Goal: Task Accomplishment & Management: Manage account settings

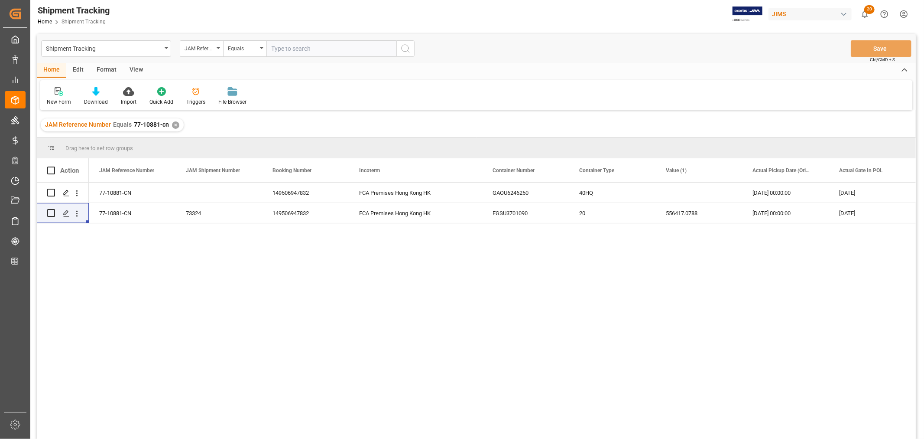
click at [292, 43] on input "text" at bounding box center [331, 48] width 130 height 16
paste input "22-11288-id"
type input "22-11288-id"
click at [173, 124] on div "✕" at bounding box center [175, 124] width 7 height 7
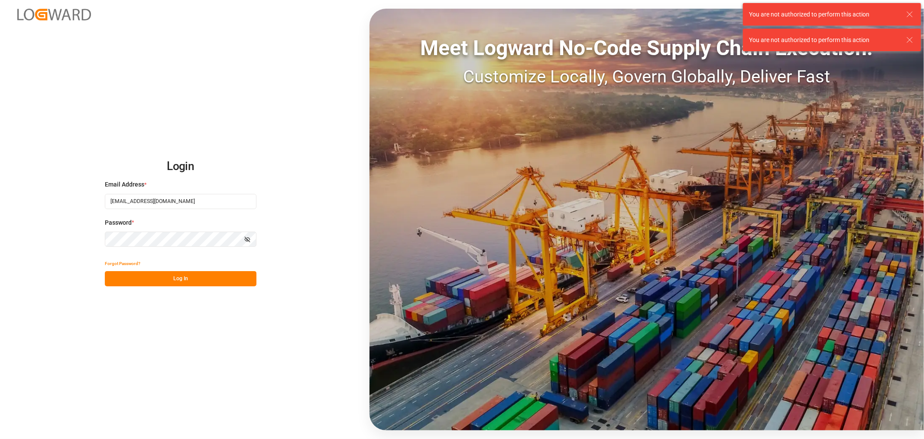
click at [176, 277] on button "Log In" at bounding box center [181, 278] width 152 height 15
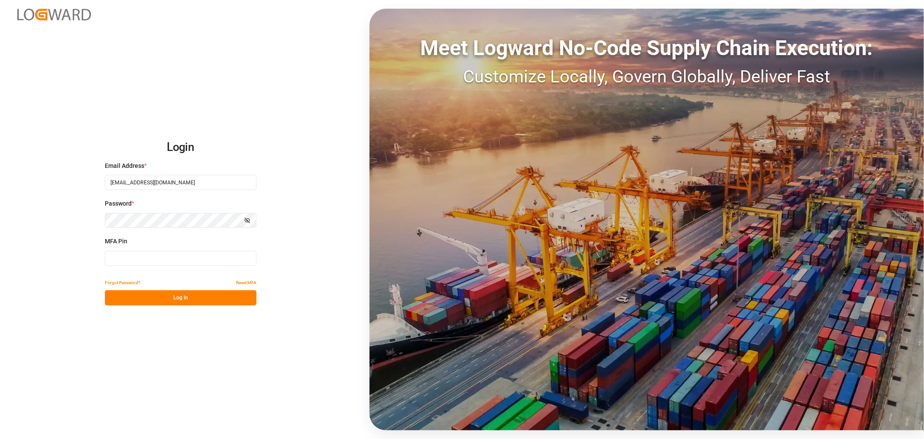
click at [146, 257] on input at bounding box center [181, 257] width 152 height 15
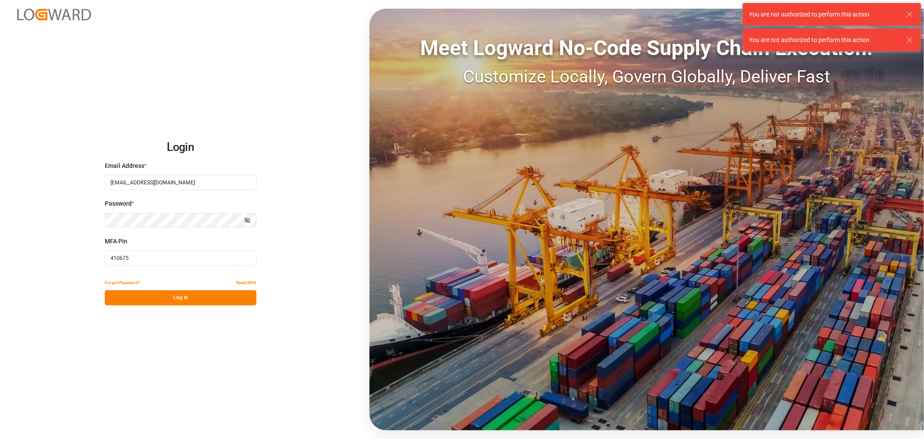
type input "410675"
click at [165, 297] on button "Log In" at bounding box center [181, 297] width 152 height 15
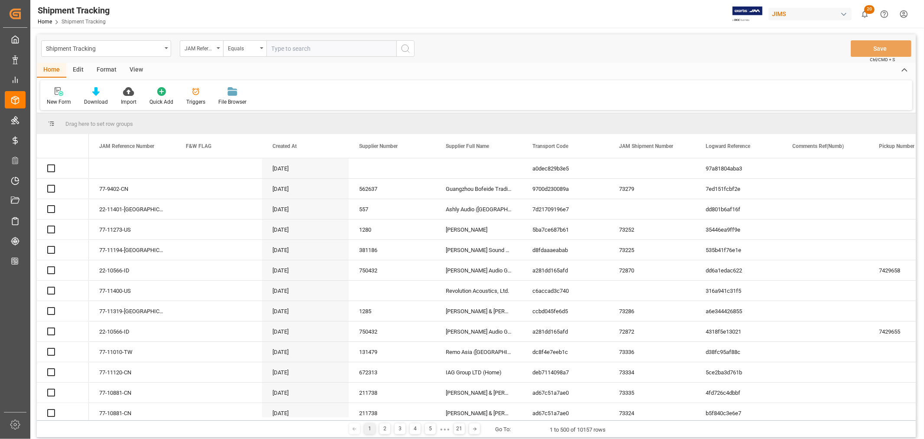
click at [302, 49] on input "text" at bounding box center [331, 48] width 130 height 16
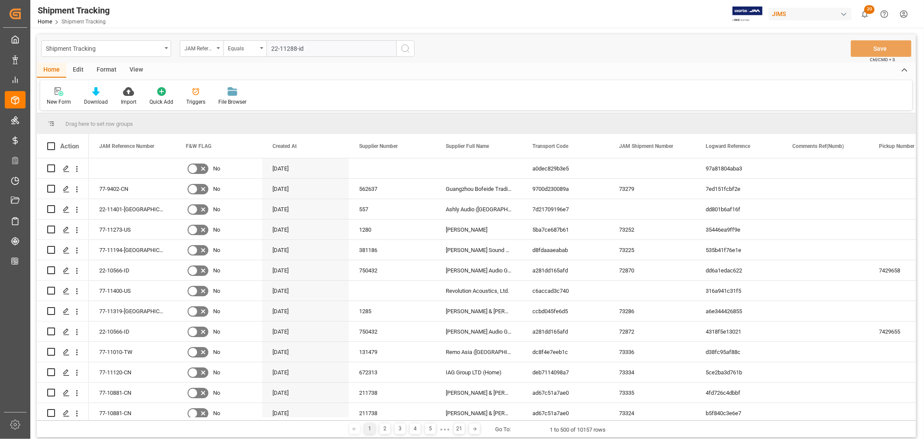
type input "22-11288-id"
drag, startPoint x: 406, startPoint y: 47, endPoint x: 382, endPoint y: 262, distance: 216.7
click at [406, 46] on icon "search button" at bounding box center [405, 48] width 10 height 10
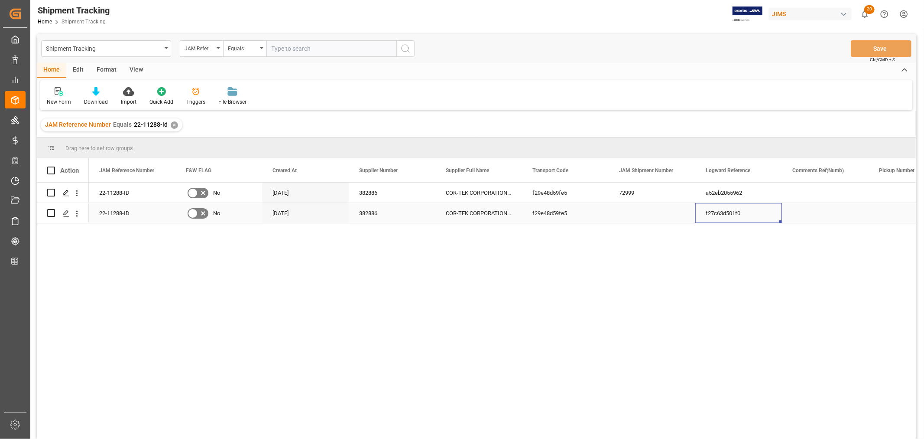
click at [744, 215] on div "f27c63d501f0" at bounding box center [738, 213] width 87 height 20
click at [648, 213] on div "Press SPACE to select this row." at bounding box center [652, 213] width 87 height 20
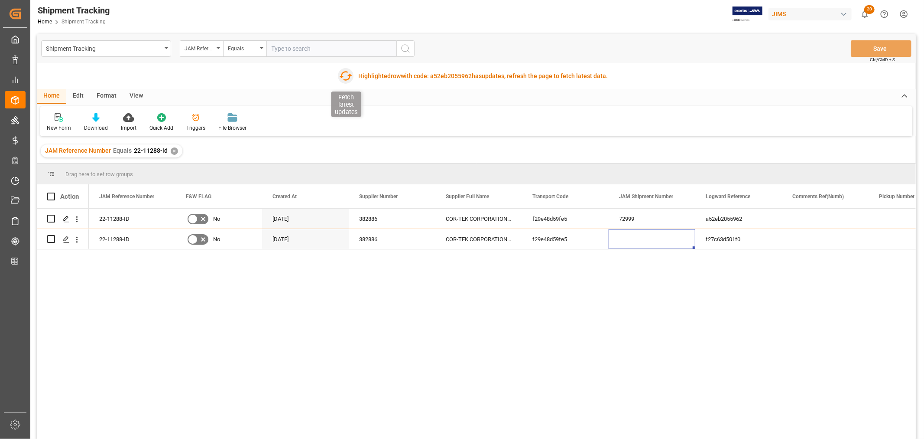
click at [343, 72] on icon "button" at bounding box center [345, 76] width 13 height 10
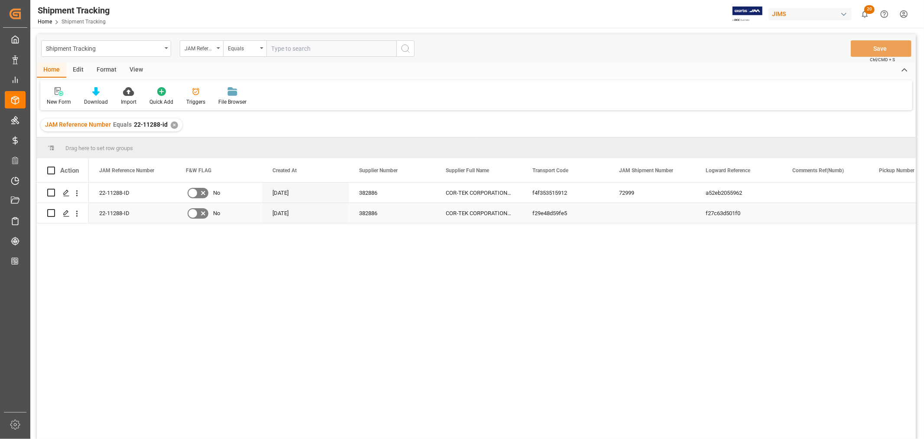
click at [119, 215] on div "22-11288-ID" at bounding box center [132, 213] width 87 height 20
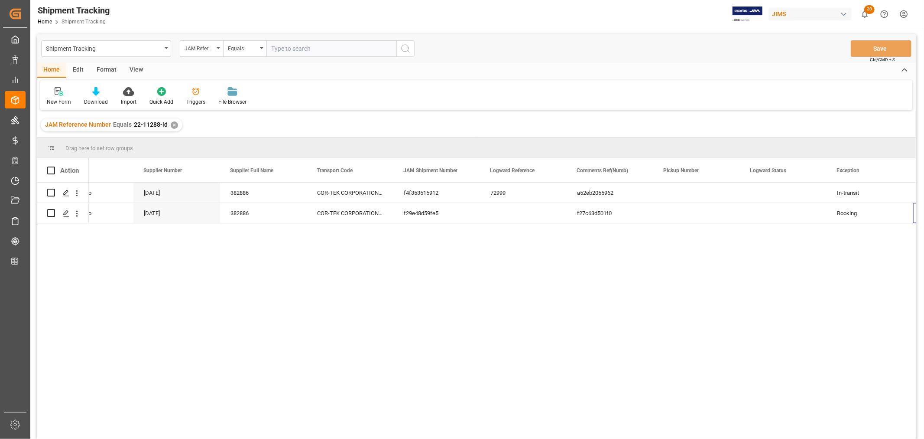
scroll to position [0, 215]
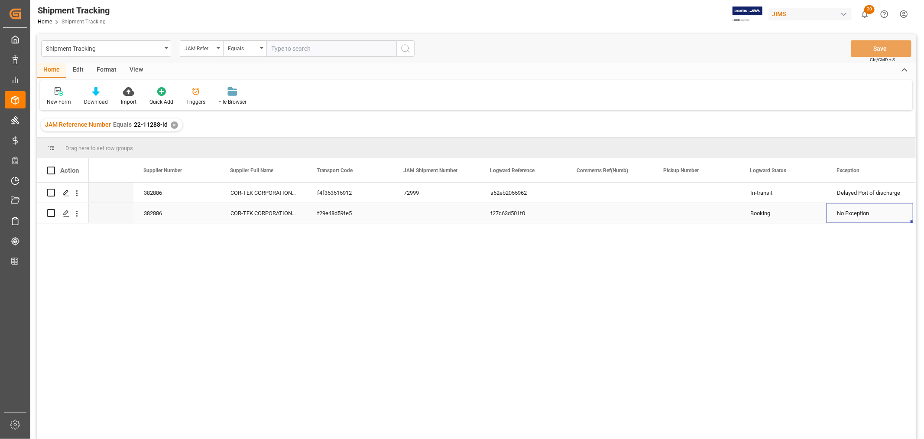
click at [499, 214] on div "f27c63d501f0" at bounding box center [523, 213] width 87 height 20
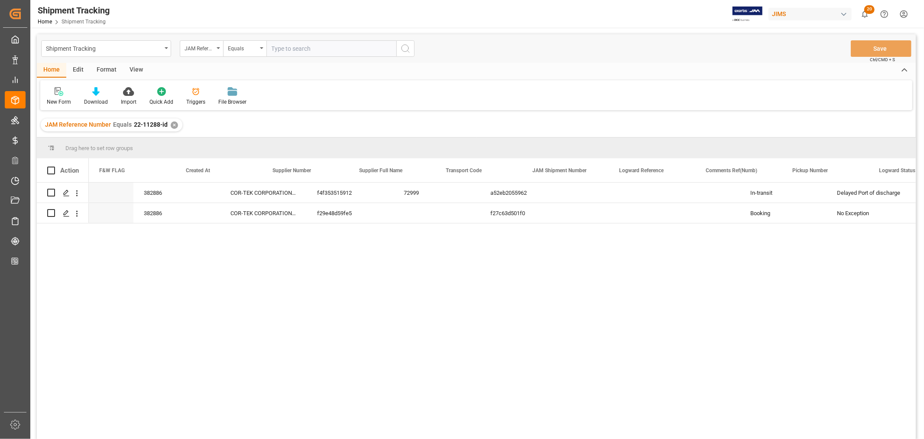
scroll to position [0, 0]
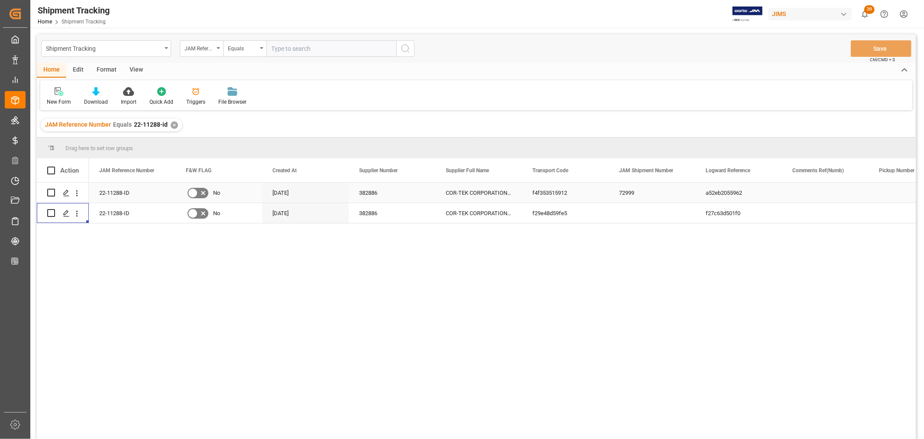
click at [131, 198] on div "22-11288-ID" at bounding box center [132, 192] width 87 height 20
click at [124, 216] on div "22-11288-ID" at bounding box center [132, 213] width 87 height 20
click at [636, 193] on div "72999" at bounding box center [652, 192] width 87 height 20
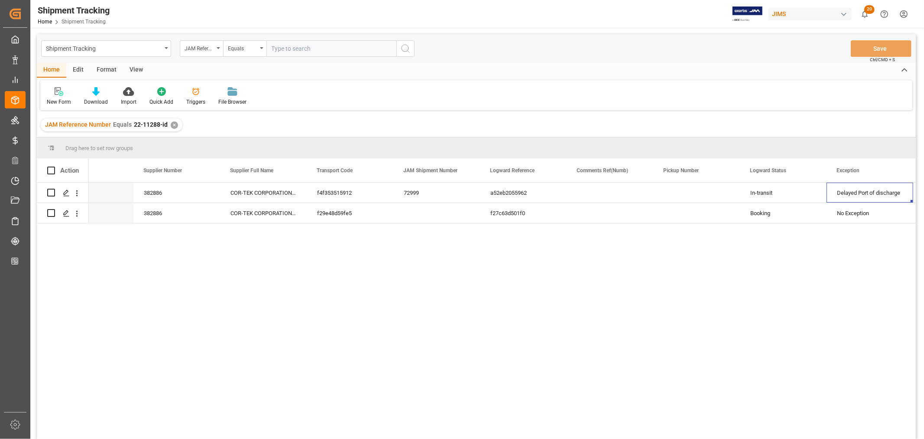
scroll to position [0, 302]
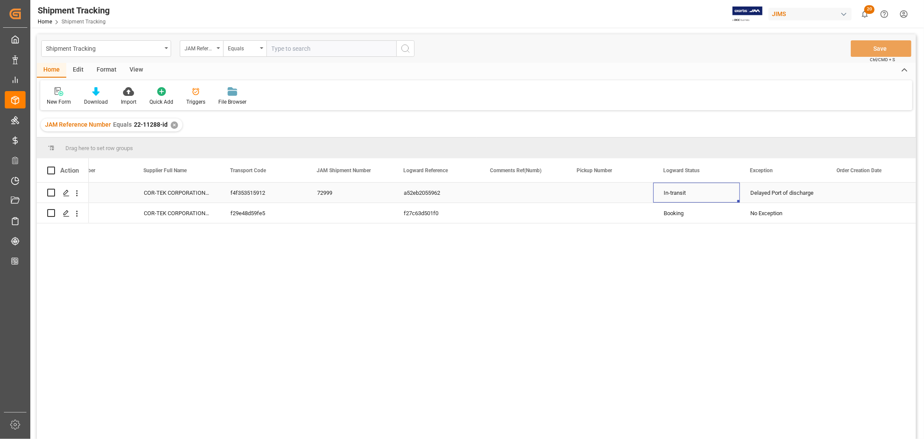
click at [678, 198] on div "In-transit" at bounding box center [697, 193] width 66 height 20
click at [777, 195] on div "Delayed Port of discharge" at bounding box center [784, 193] width 66 height 20
click at [673, 218] on div "Booking" at bounding box center [697, 213] width 66 height 20
click at [422, 218] on div "f27c63d501f0" at bounding box center [436, 213] width 87 height 20
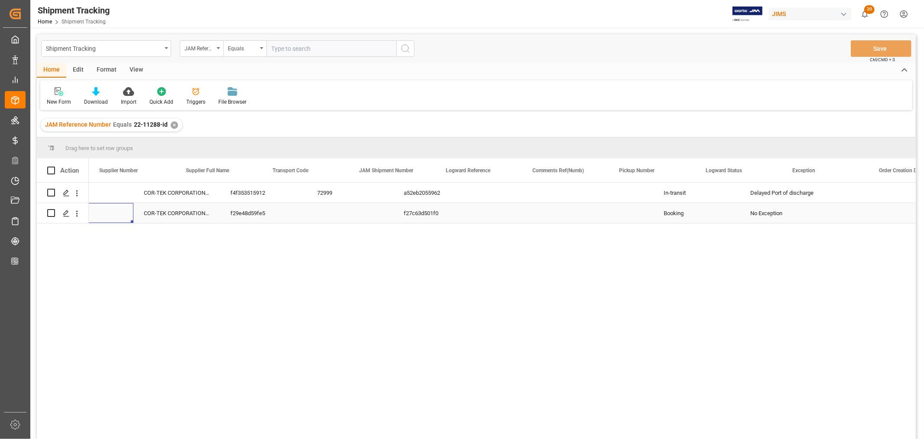
scroll to position [0, 0]
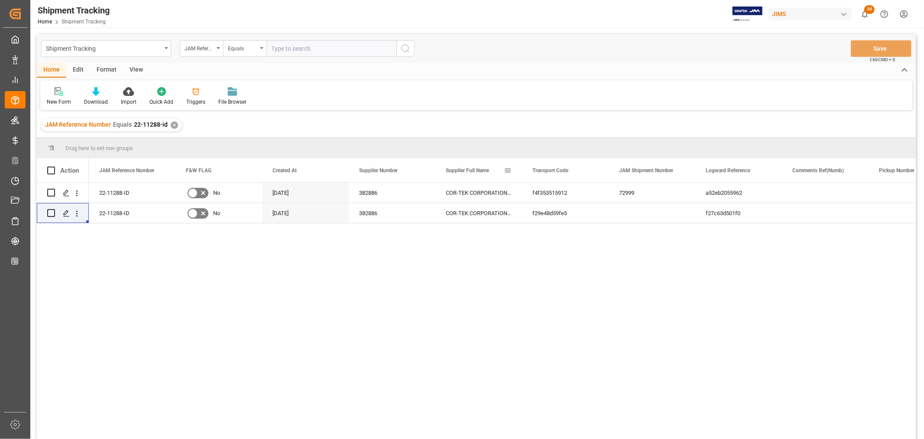
click at [509, 169] on span at bounding box center [508, 170] width 8 height 8
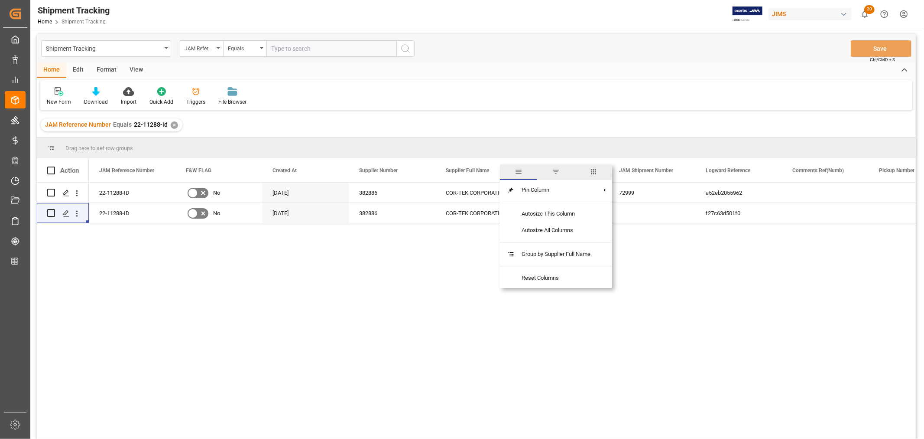
click at [595, 168] on span "columns" at bounding box center [594, 172] width 8 height 8
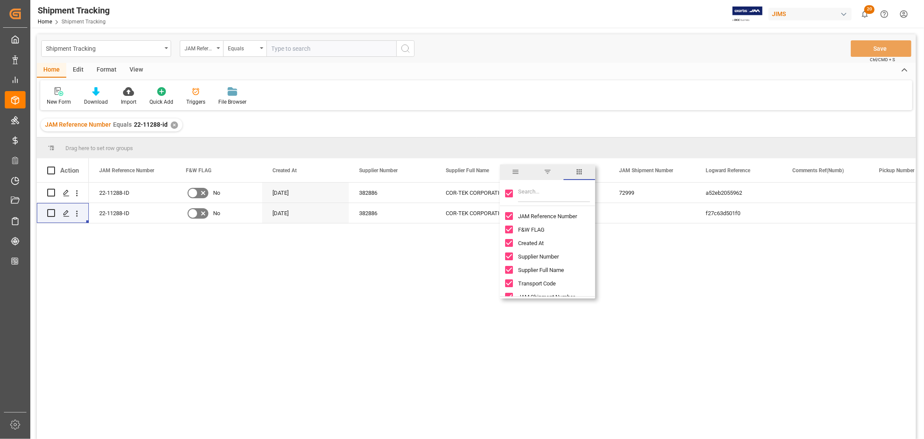
click at [508, 191] on input "Toggle Select All Columns" at bounding box center [509, 193] width 8 height 8
checkbox input "false"
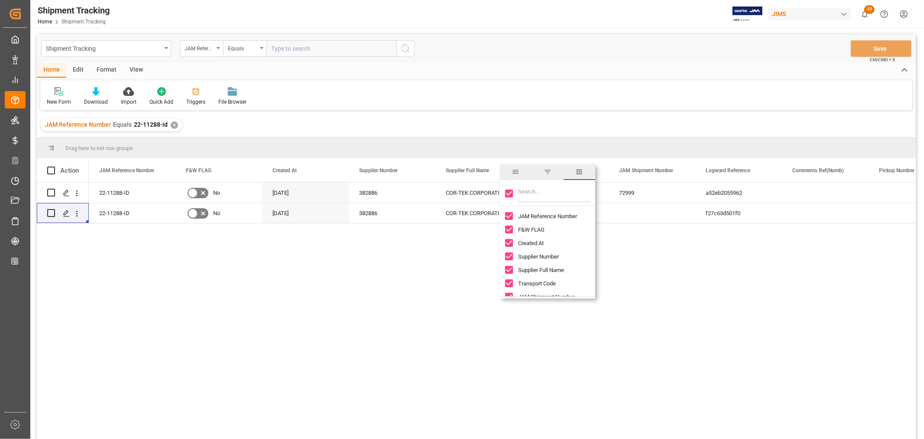
checkbox input "false"
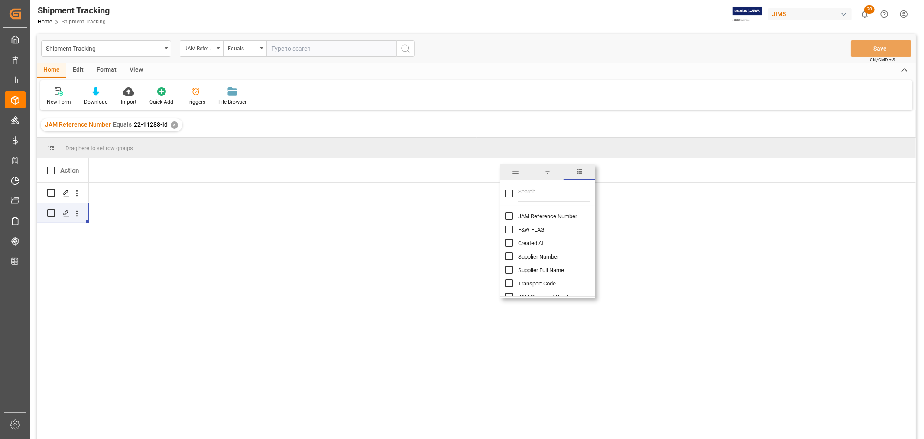
click at [510, 193] on input "Toggle Select All Columns" at bounding box center [509, 193] width 8 height 8
checkbox input "true"
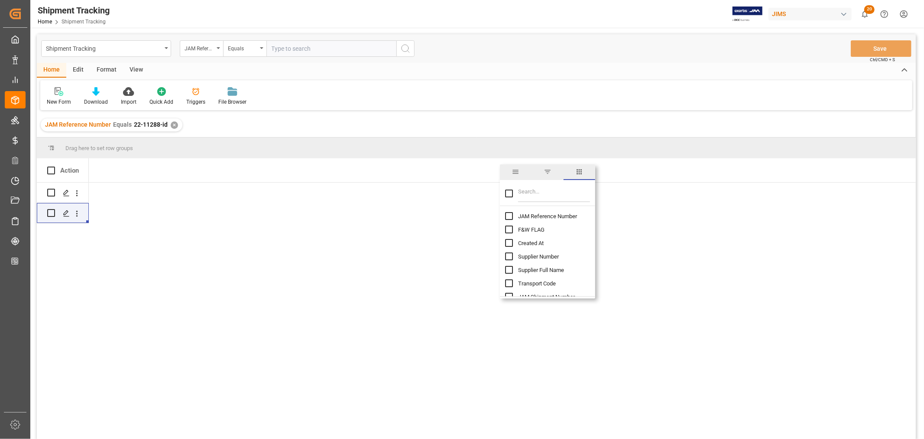
checkbox input "true"
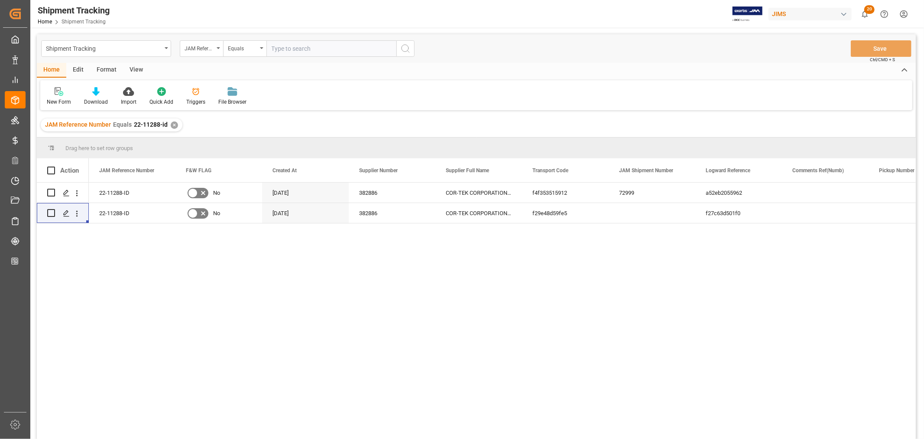
click at [526, 88] on div "New Form Download Import Quick Add Triggers File Browser" at bounding box center [476, 95] width 872 height 30
click at [74, 194] on icon "open menu" at bounding box center [76, 192] width 9 height 9
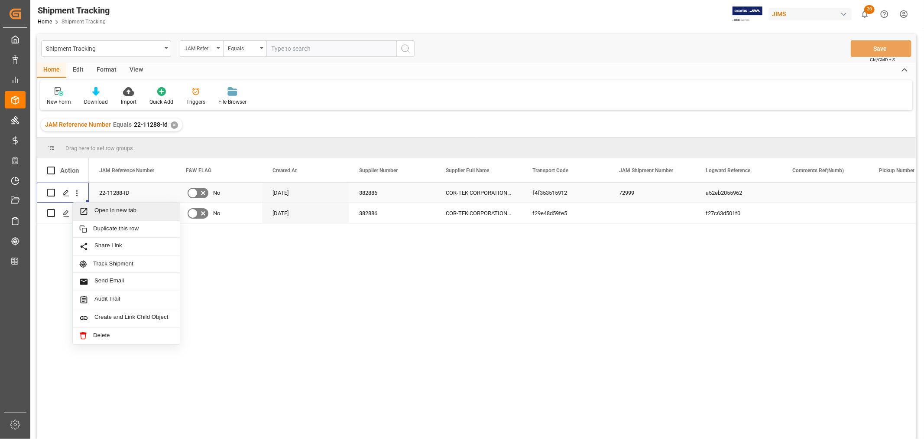
click at [107, 208] on span "Open in new tab" at bounding box center [133, 211] width 79 height 9
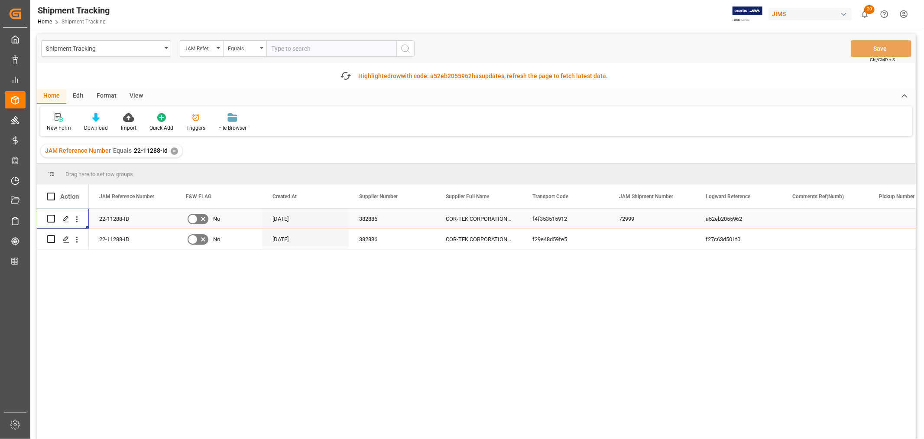
click at [120, 221] on div "22-11288-ID" at bounding box center [132, 218] width 87 height 20
click at [78, 219] on icon "open menu" at bounding box center [76, 218] width 9 height 9
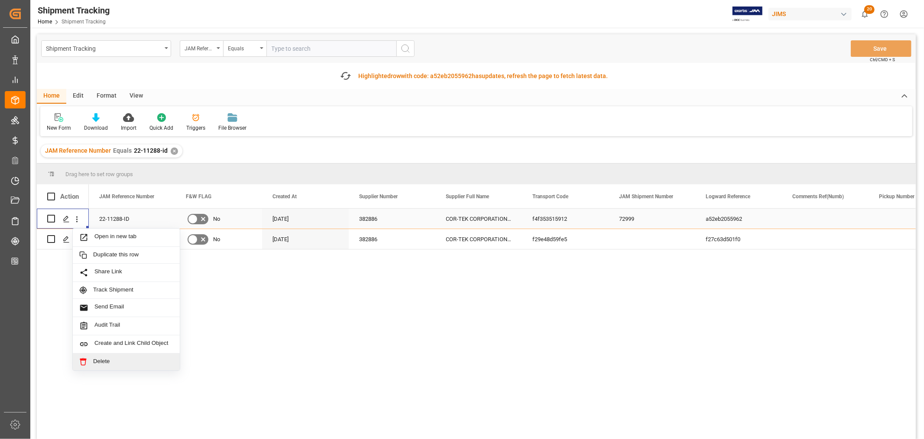
click at [97, 359] on span "Delete" at bounding box center [133, 361] width 80 height 8
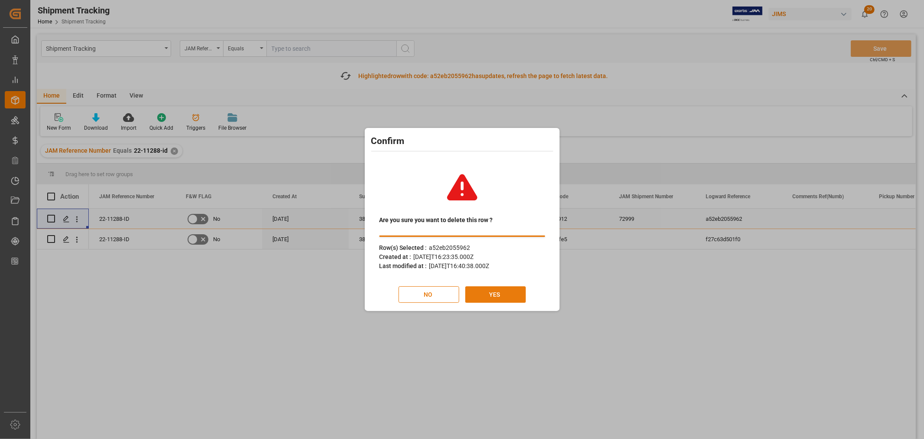
click at [499, 289] on button "YES" at bounding box center [495, 294] width 61 height 16
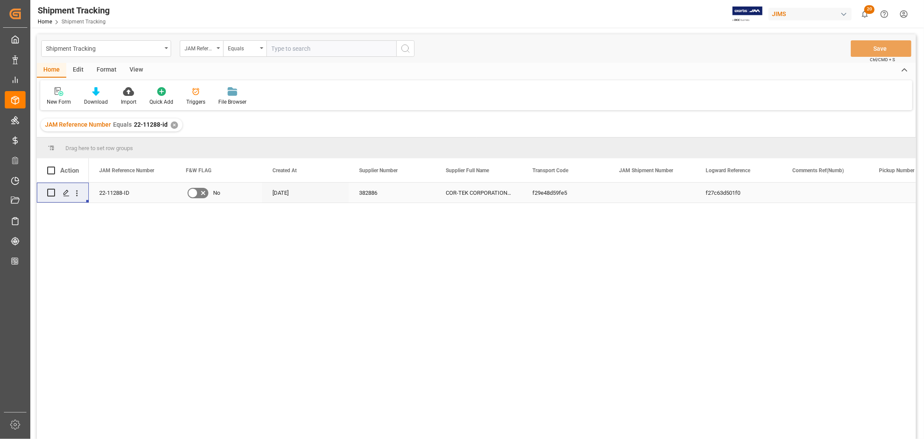
click at [109, 194] on div "22-11288-ID" at bounding box center [132, 192] width 87 height 20
click at [64, 192] on icon "Press SPACE to select this row." at bounding box center [66, 192] width 7 height 7
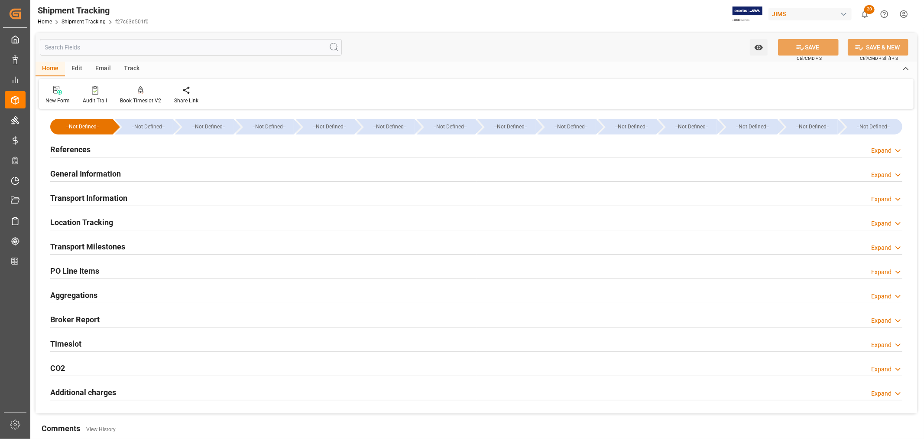
click at [89, 200] on h2 "Transport Information" at bounding box center [88, 198] width 77 height 12
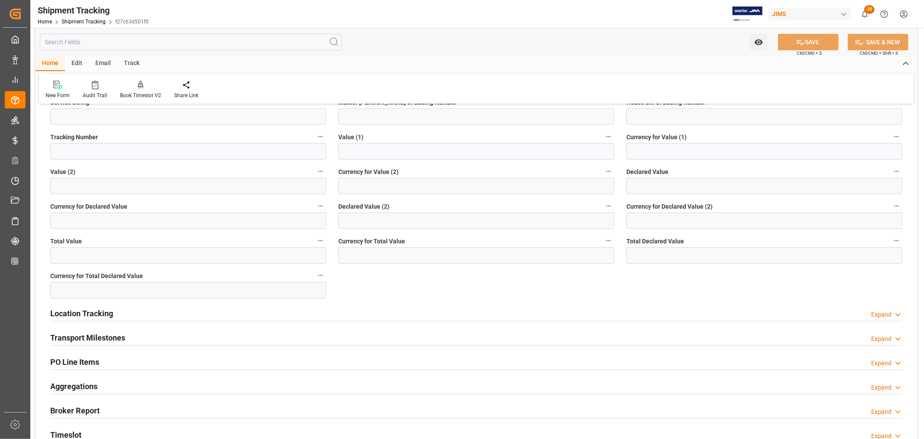
scroll to position [337, 0]
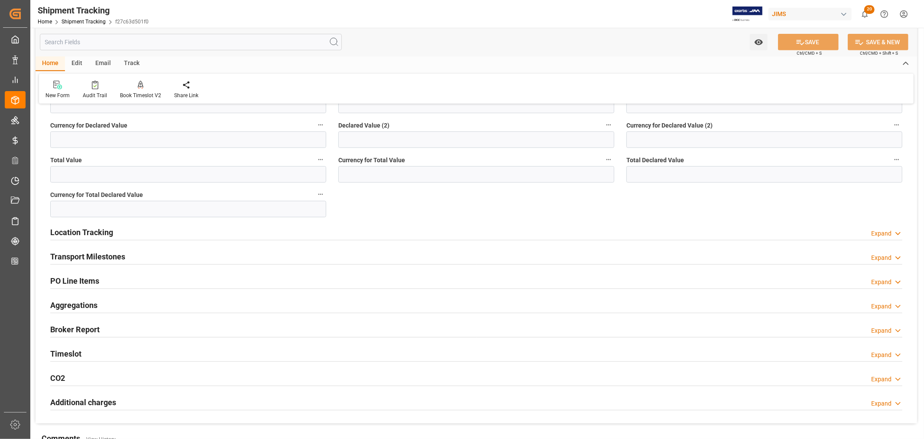
click at [86, 258] on h2 "Transport Milestones" at bounding box center [87, 256] width 75 height 12
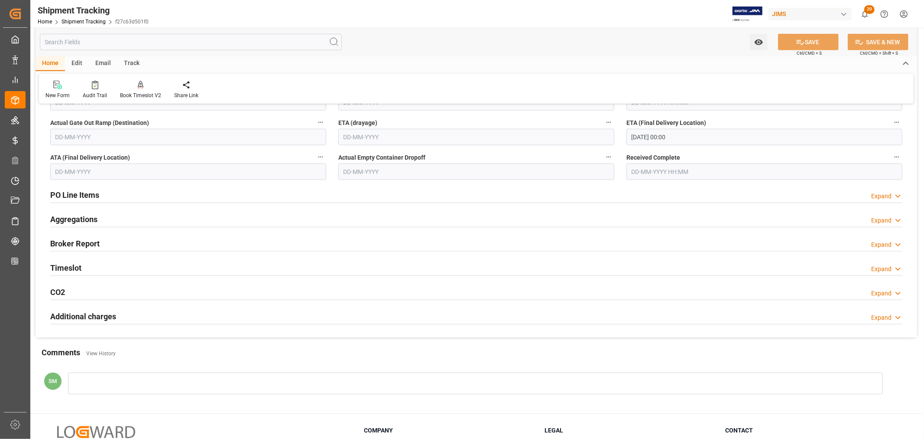
scroll to position [674, 0]
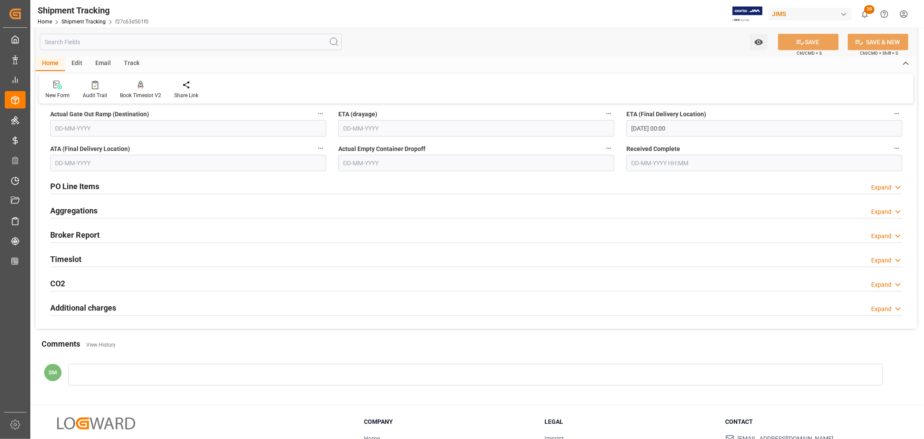
click at [73, 186] on h2 "PO Line Items" at bounding box center [74, 186] width 49 height 12
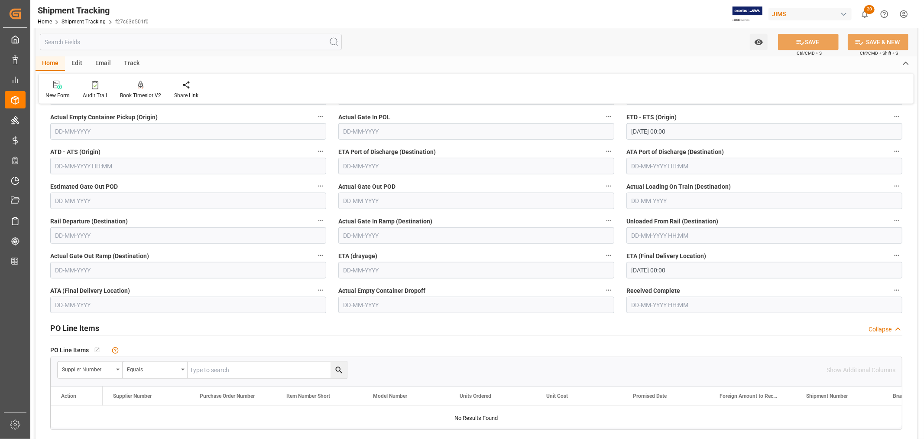
scroll to position [530, 0]
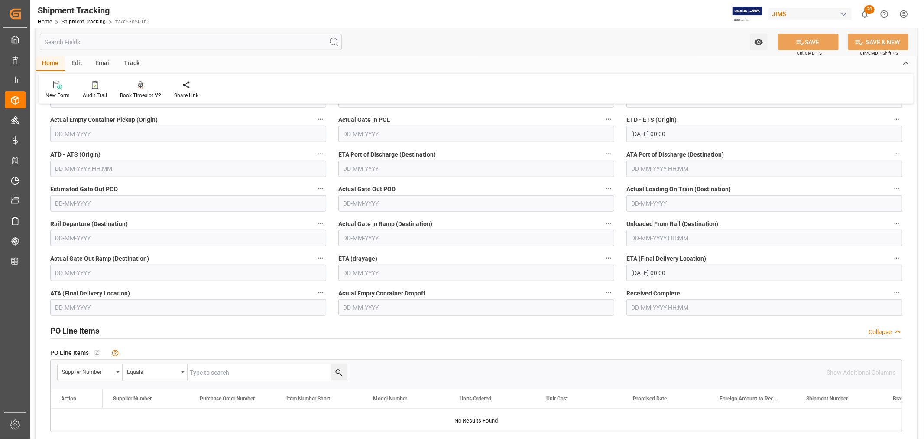
click at [70, 330] on h2 "PO Line Items" at bounding box center [74, 331] width 49 height 12
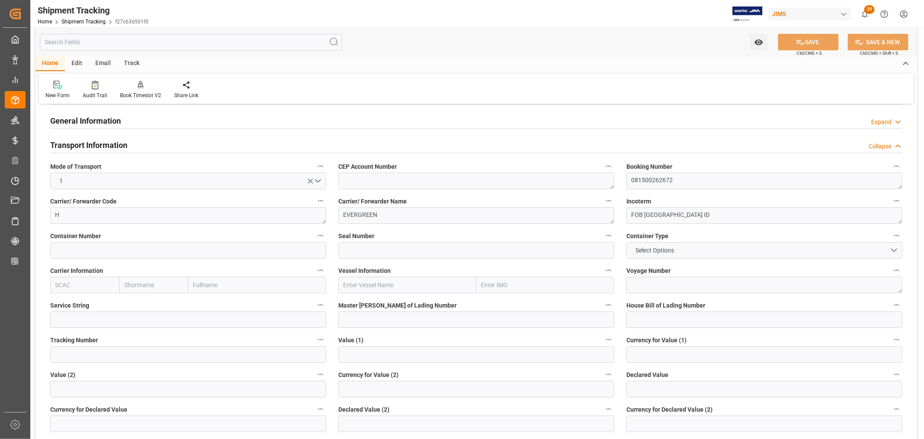
scroll to position [48, 0]
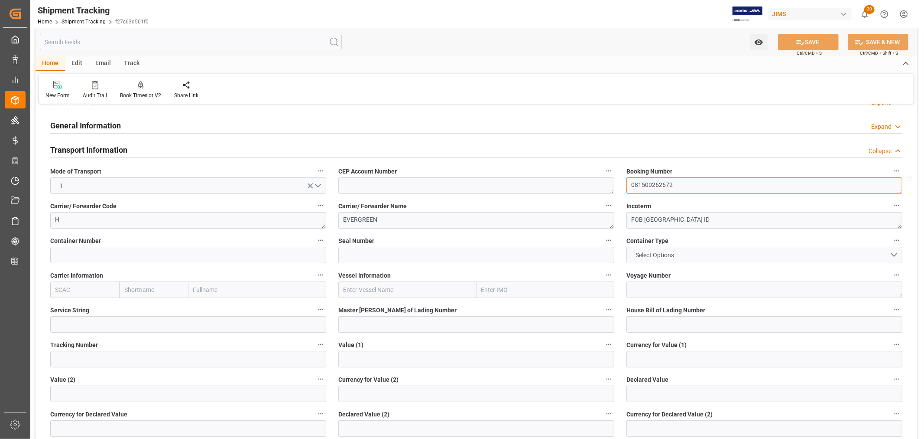
click at [643, 182] on textarea "081500262672" at bounding box center [765, 185] width 276 height 16
click at [663, 254] on span "Select Options" at bounding box center [655, 254] width 47 height 9
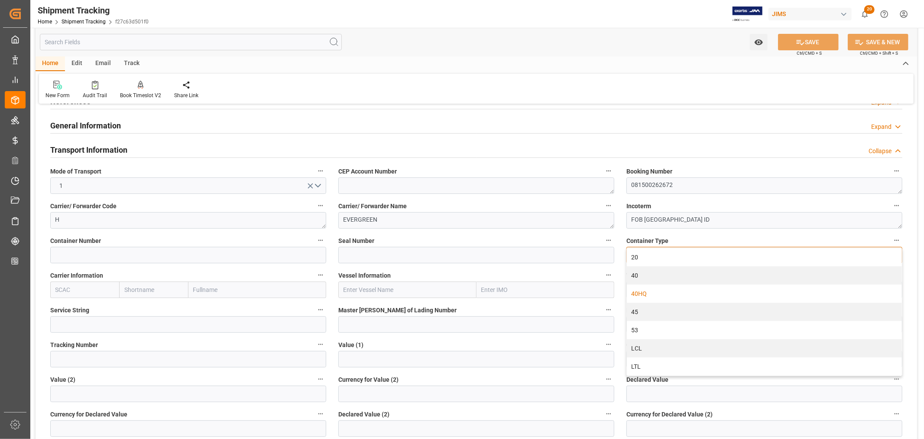
click at [635, 292] on div "40HQ" at bounding box center [764, 293] width 275 height 18
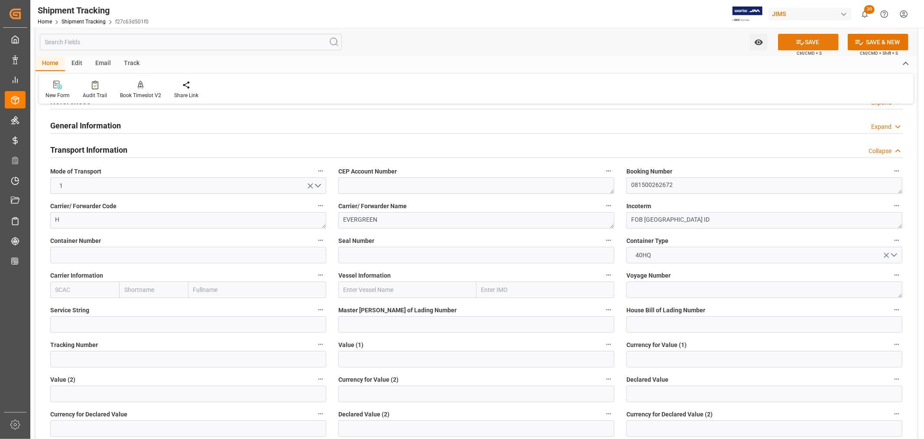
click at [814, 42] on button "SAVE" at bounding box center [808, 42] width 61 height 16
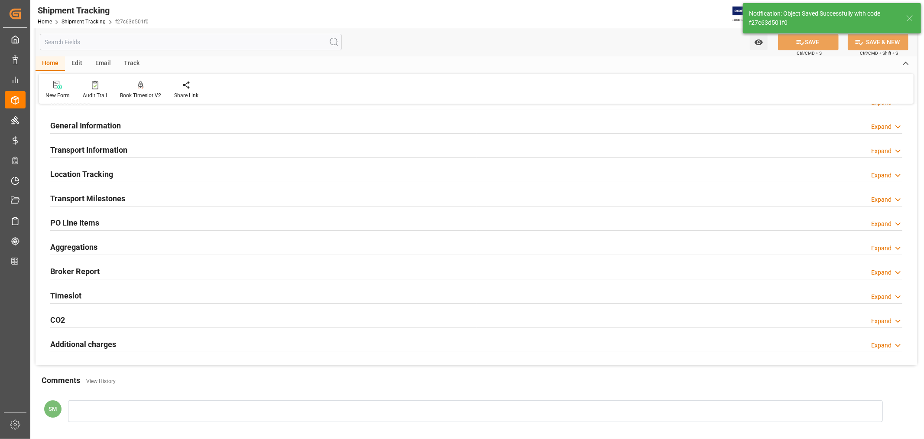
scroll to position [0, 0]
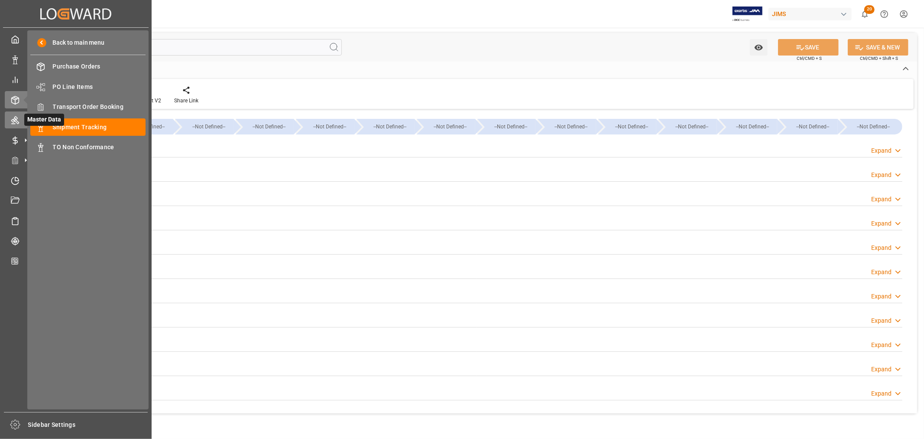
click at [19, 120] on icon at bounding box center [15, 120] width 9 height 9
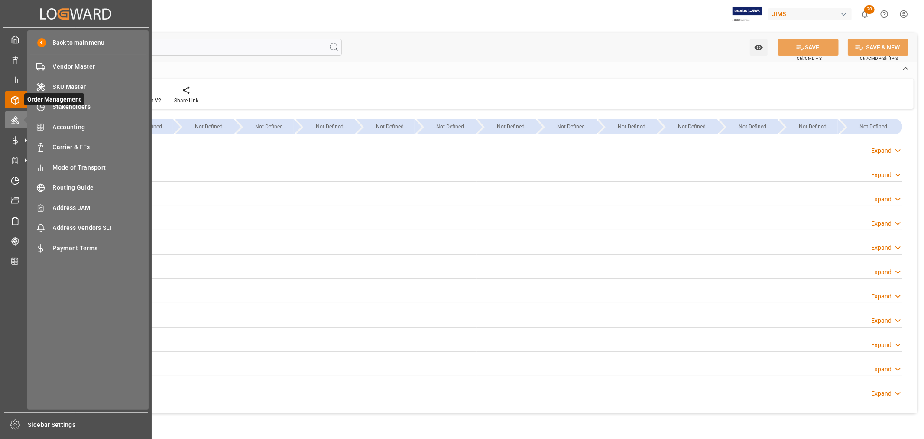
click at [12, 99] on icon at bounding box center [15, 100] width 9 height 9
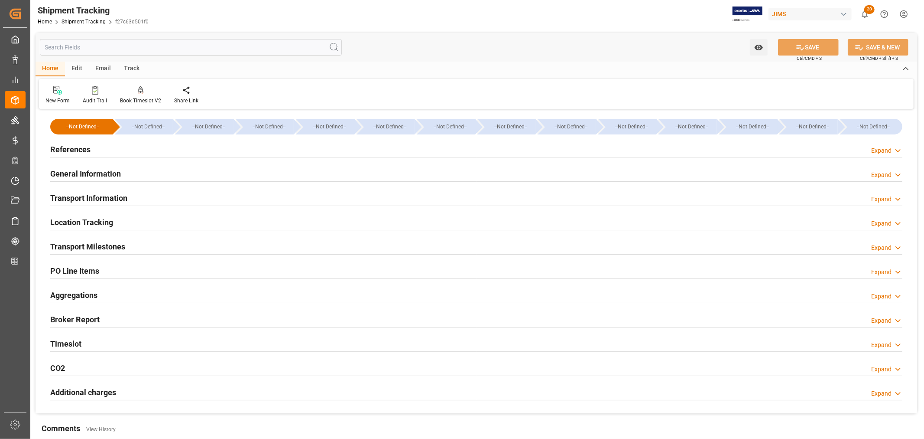
click at [81, 157] on div "References Expand" at bounding box center [476, 149] width 864 height 24
click at [75, 143] on h2 "References" at bounding box center [70, 149] width 40 height 12
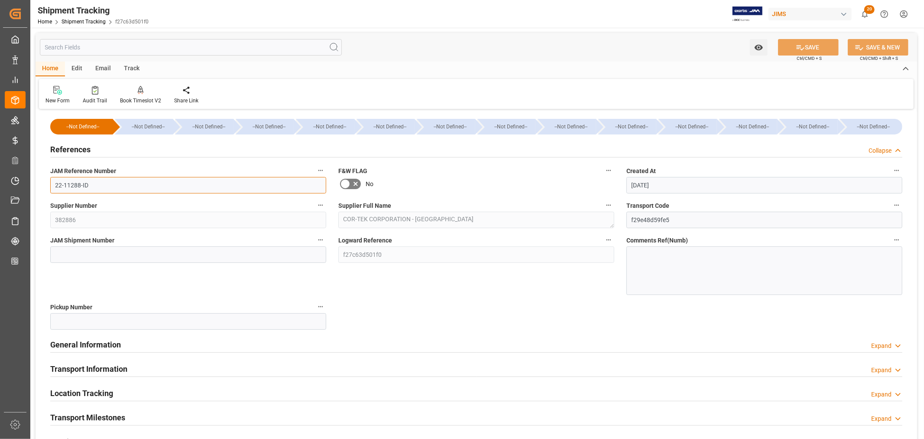
drag, startPoint x: 104, startPoint y: 185, endPoint x: 33, endPoint y: 180, distance: 71.3
click at [33, 180] on div "Watch Option SAVE Ctrl/CMD + S SAVE & NEW Ctrl/CMD + Shift + S Home Edit Email …" at bounding box center [476, 344] width 892 height 632
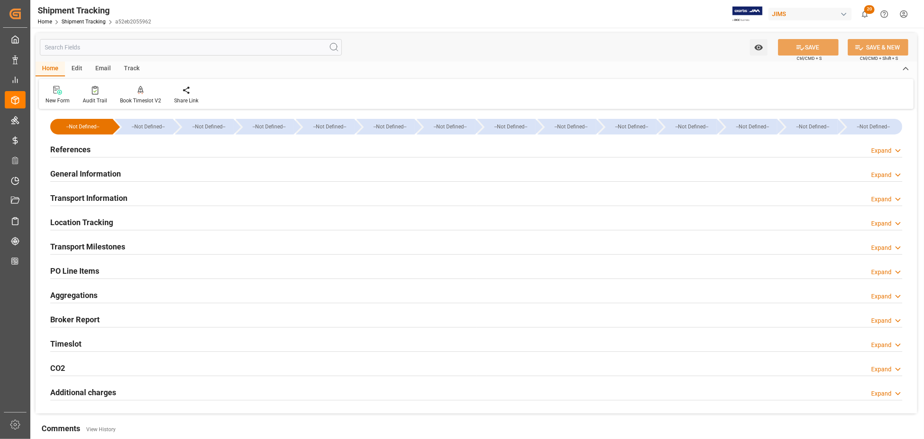
type input "06-09-2025 00:00"
type input "08-09-2025 00:00"
type input "08-09-2025"
type input "10-09-2025 10:09"
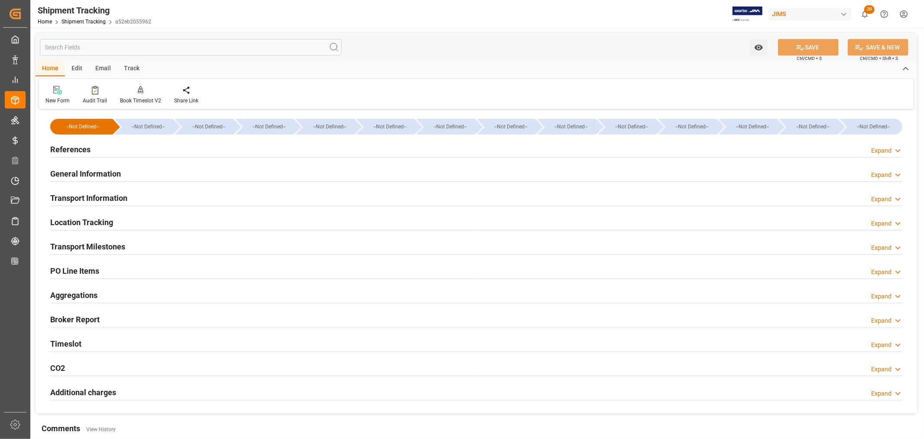
type input "14-10-2025"
type input "20-10-2025"
type input "28-10-2025 00:00"
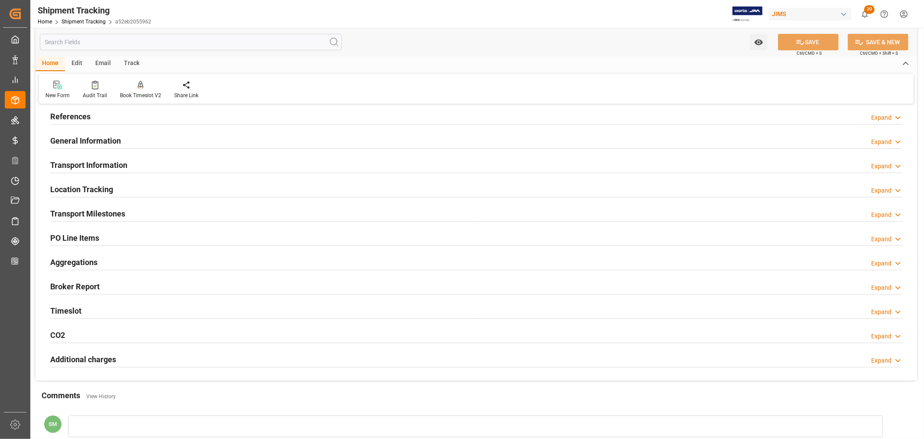
scroll to position [48, 0]
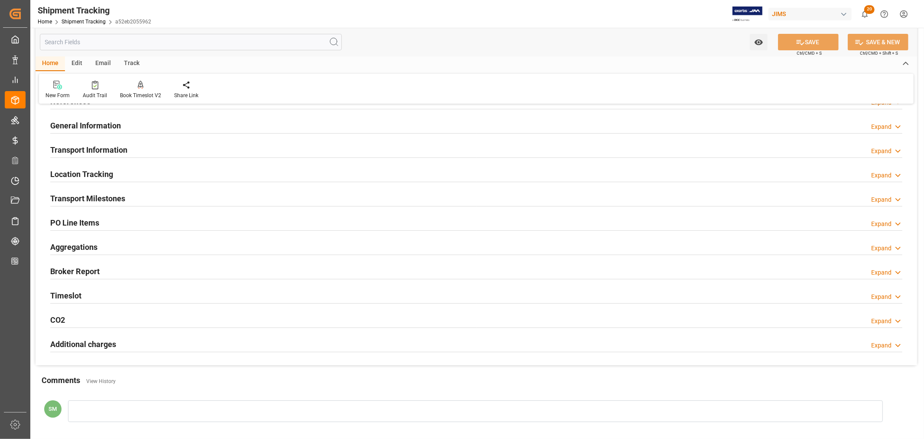
click at [103, 196] on h2 "Transport Milestones" at bounding box center [87, 198] width 75 height 12
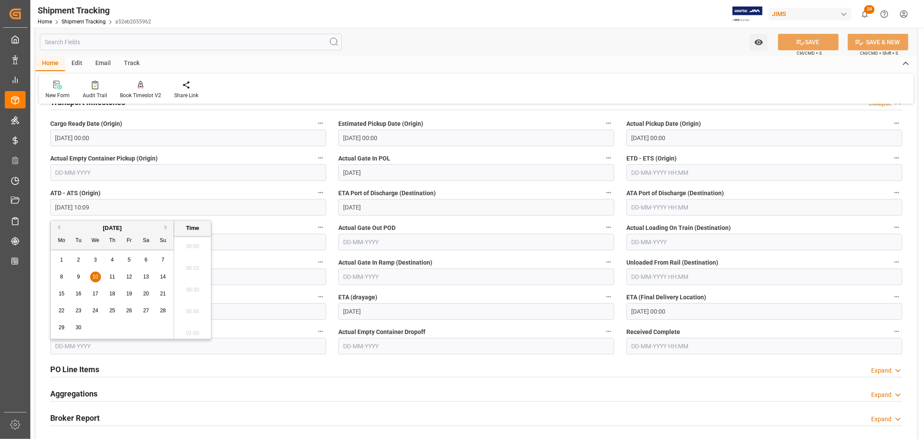
scroll to position [826, 0]
drag, startPoint x: 55, startPoint y: 208, endPoint x: 97, endPoint y: 206, distance: 42.1
click at [97, 206] on input "10-09-2025 10:09" at bounding box center [188, 207] width 276 height 16
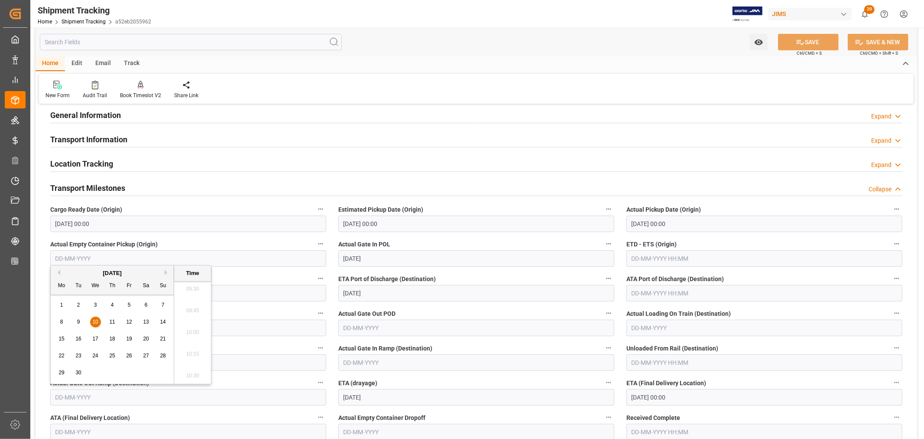
scroll to position [0, 0]
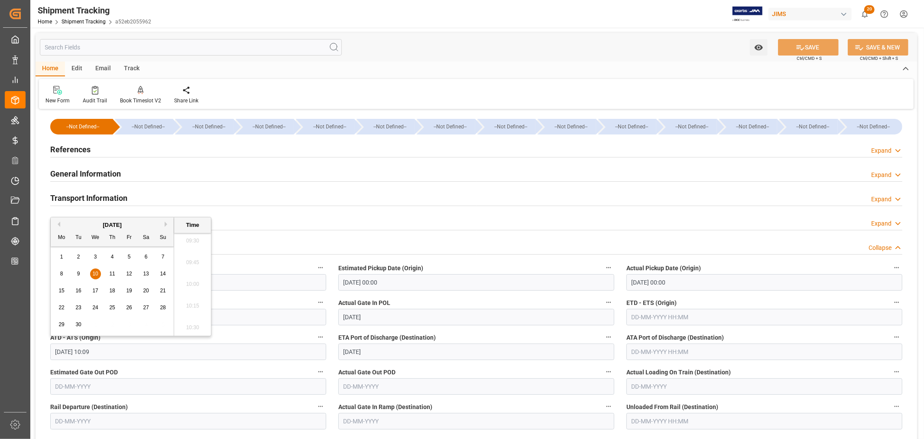
click at [95, 197] on h2 "Transport Information" at bounding box center [88, 198] width 77 height 12
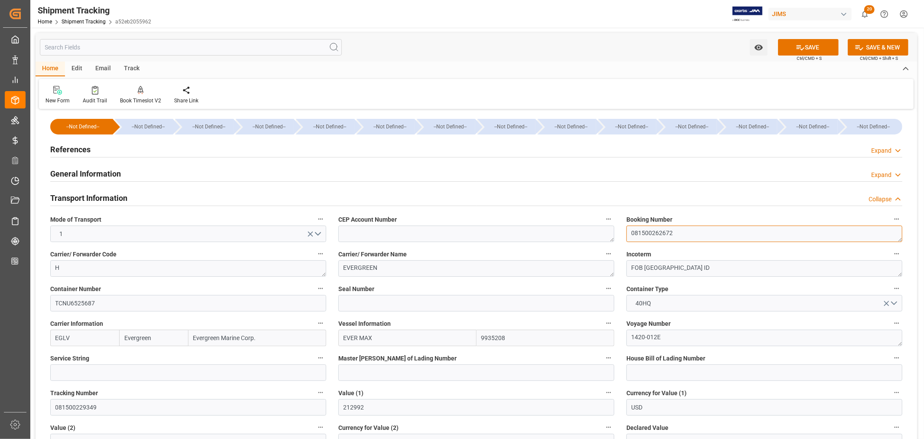
click at [656, 230] on textarea "081500262672" at bounding box center [765, 233] width 276 height 16
click at [96, 91] on icon at bounding box center [95, 90] width 6 height 9
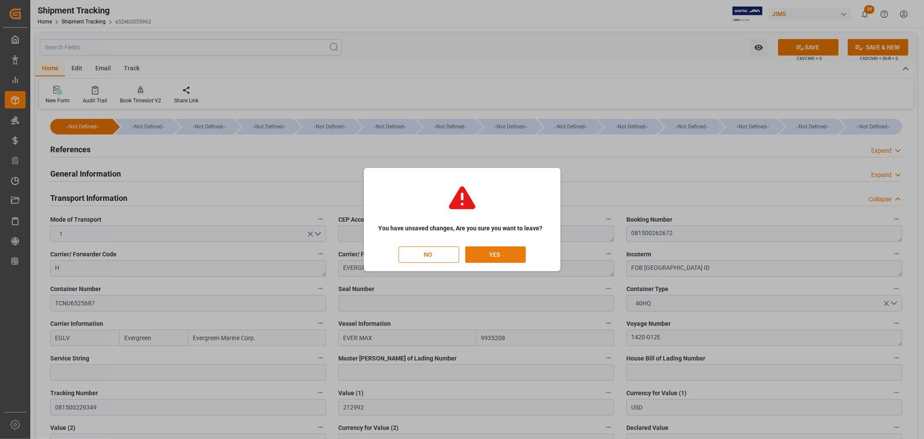
click at [508, 253] on button "YES" at bounding box center [495, 254] width 61 height 16
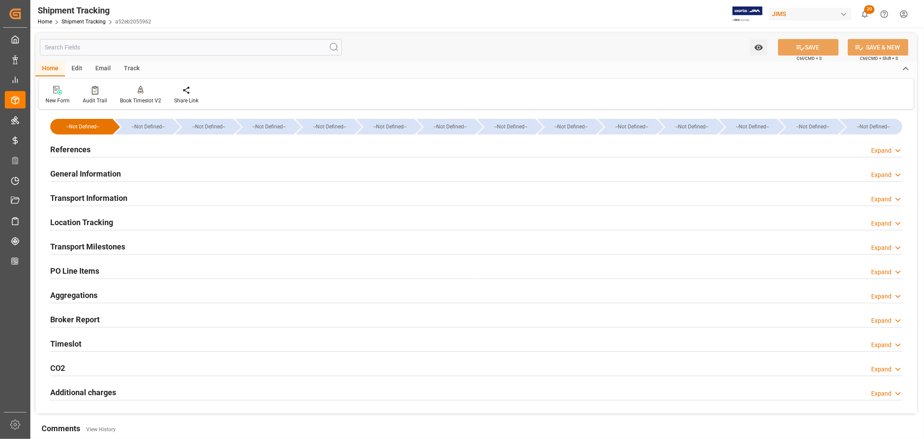
click at [92, 92] on icon at bounding box center [95, 90] width 6 height 9
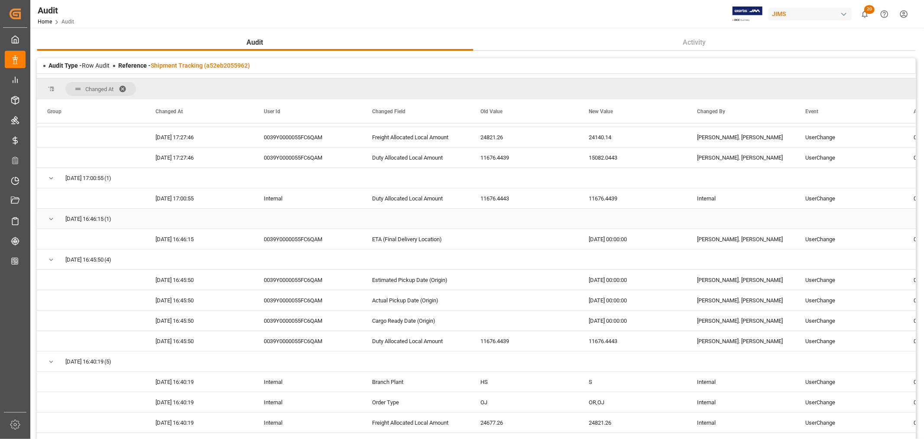
scroll to position [2648, 0]
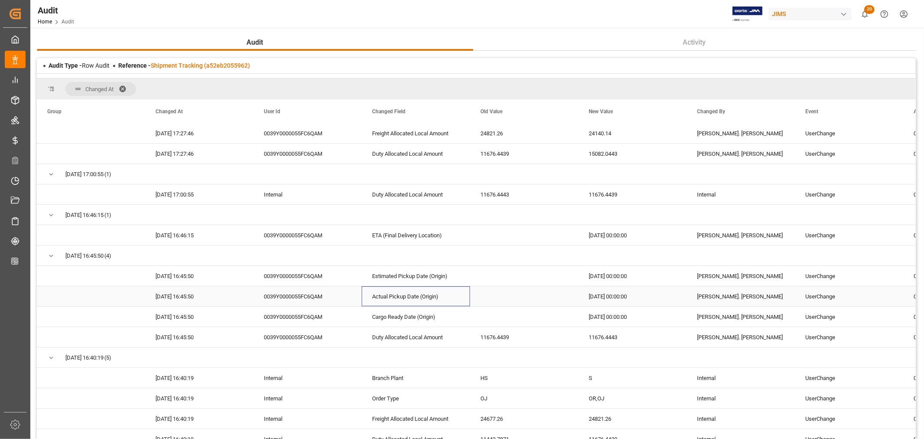
click at [377, 297] on div "Actual Pickup Date (Origin)" at bounding box center [416, 296] width 108 height 20
click at [721, 297] on div "[PERSON_NAME]. [PERSON_NAME]" at bounding box center [741, 296] width 108 height 20
click at [615, 299] on div "2025-09-08 00:00:00" at bounding box center [632, 296] width 108 height 20
click at [425, 298] on div "Actual Pickup Date (Origin)" at bounding box center [416, 296] width 108 height 20
drag, startPoint x: 734, startPoint y: 298, endPoint x: 723, endPoint y: 298, distance: 11.3
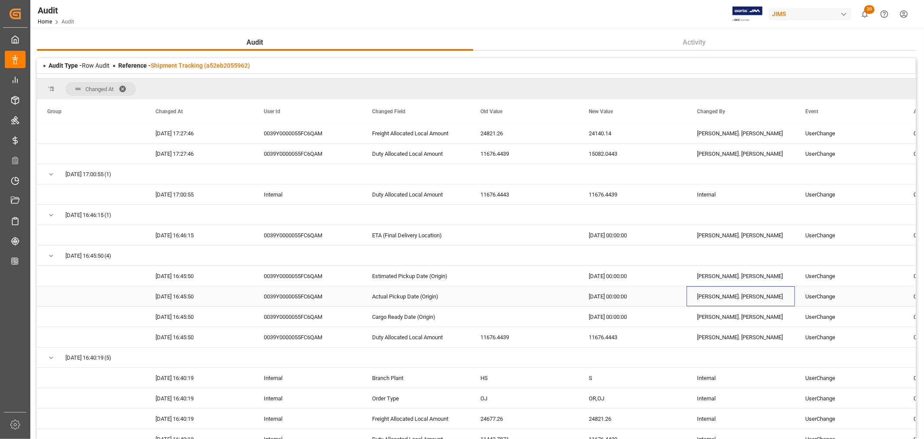
click at [734, 298] on div "[PERSON_NAME]. [PERSON_NAME]" at bounding box center [741, 296] width 108 height 20
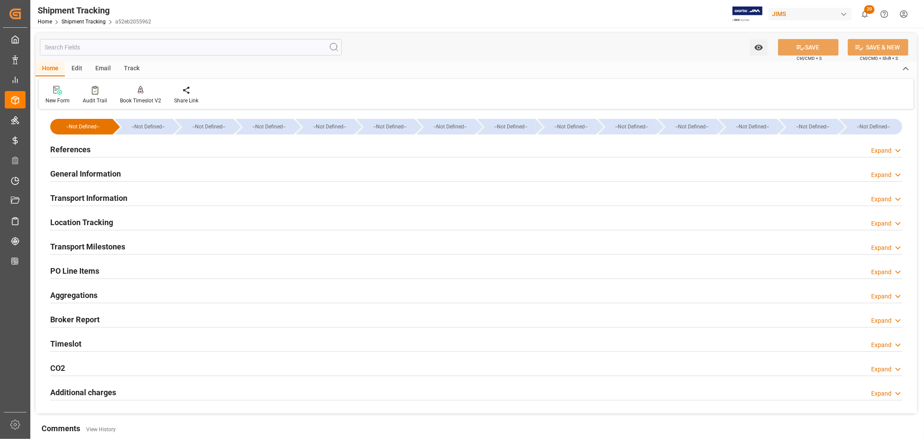
type input "[DATE]"
click at [65, 151] on h2 "References" at bounding box center [70, 149] width 40 height 12
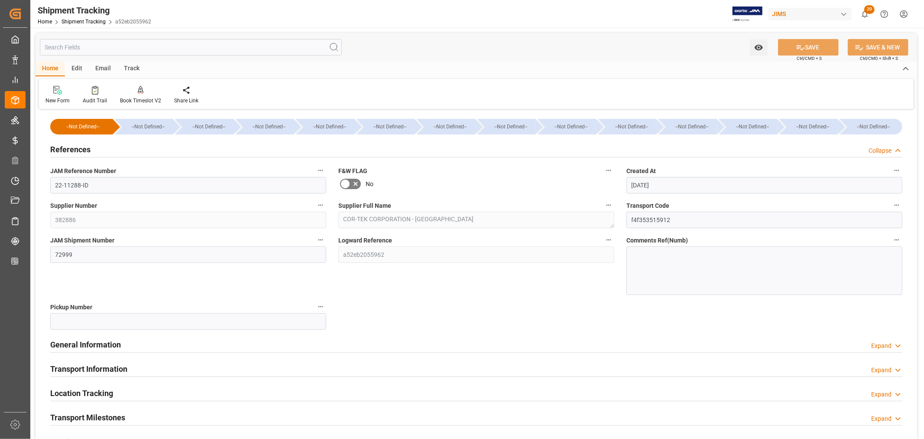
click at [65, 151] on h2 "References" at bounding box center [70, 149] width 40 height 12
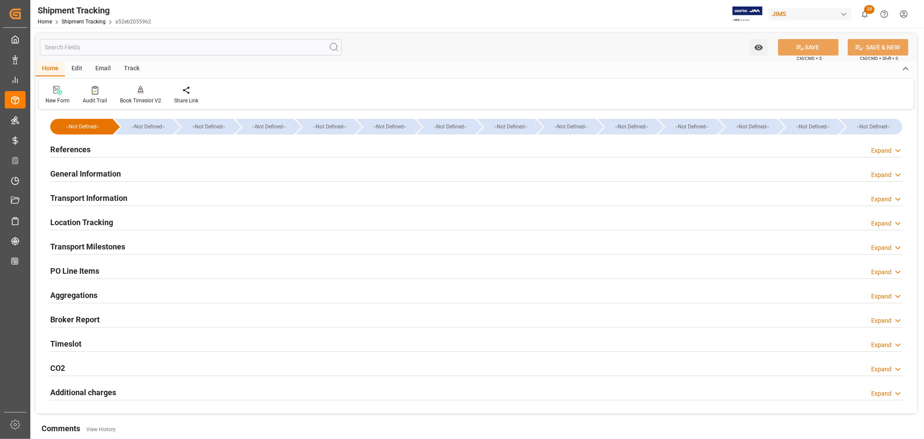
click at [65, 151] on h2 "References" at bounding box center [70, 149] width 40 height 12
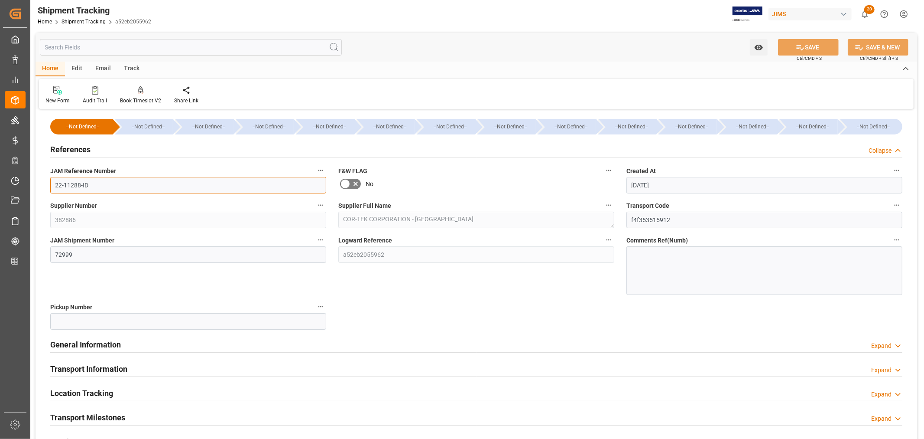
drag, startPoint x: 94, startPoint y: 186, endPoint x: 33, endPoint y: 184, distance: 60.7
click at [33, 184] on div "Watch Option SAVE Ctrl/CMD + S SAVE & NEW Ctrl/CMD + Shift + S Home Edit Email …" at bounding box center [476, 344] width 892 height 632
click at [56, 252] on input "72999" at bounding box center [188, 254] width 276 height 16
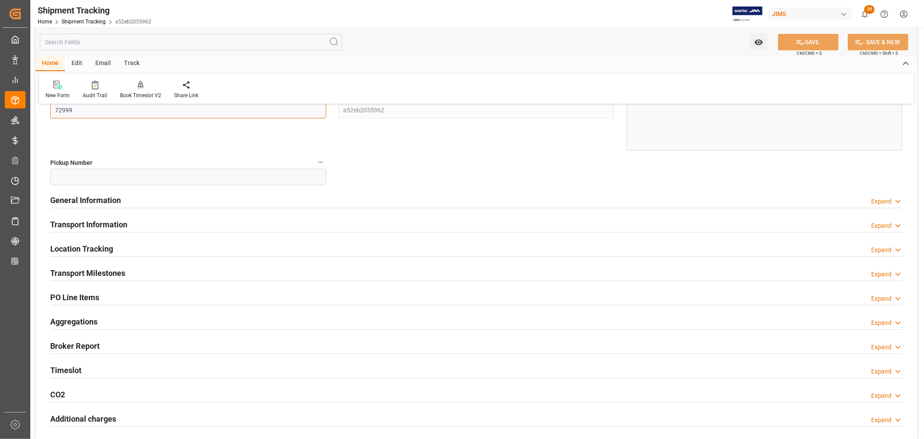
scroll to position [192, 0]
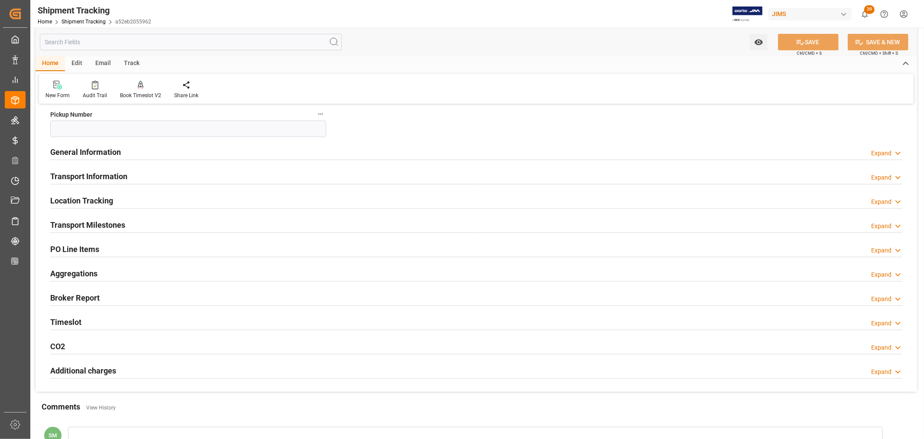
click at [92, 227] on h2 "Transport Milestones" at bounding box center [87, 225] width 75 height 12
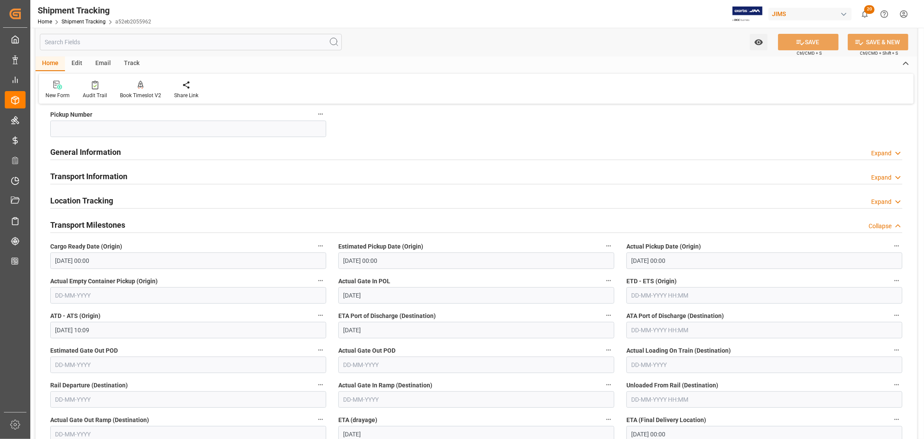
click at [88, 224] on h2 "Transport Milestones" at bounding box center [87, 225] width 75 height 12
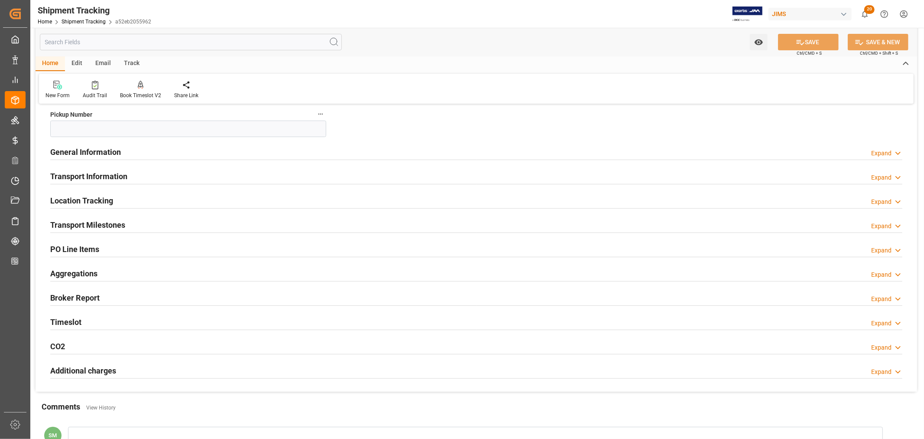
click at [81, 245] on h2 "PO Line Items" at bounding box center [74, 249] width 49 height 12
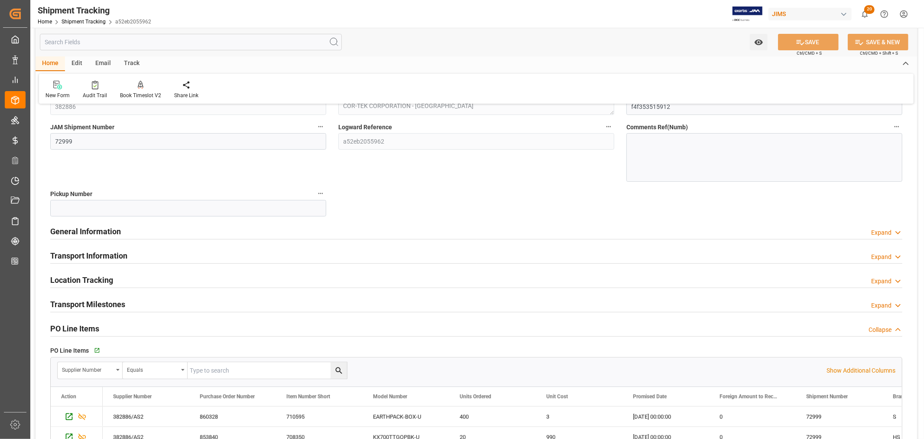
scroll to position [0, 0]
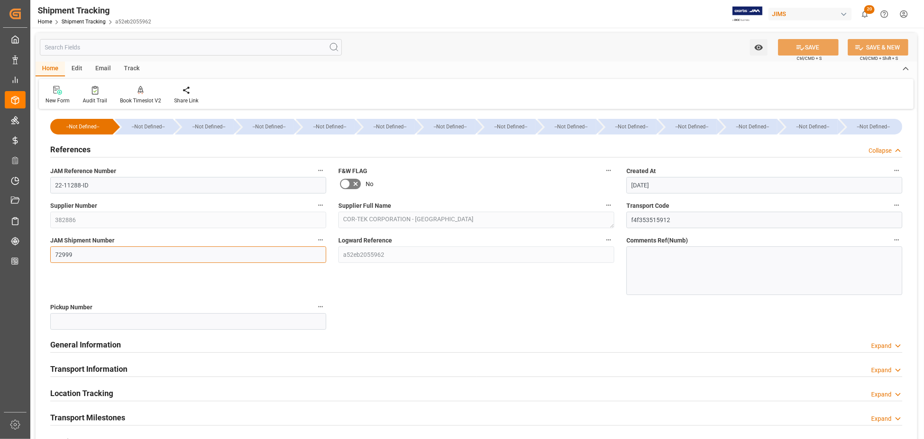
drag, startPoint x: 74, startPoint y: 253, endPoint x: 54, endPoint y: 253, distance: 20.4
click at [54, 253] on input "72999" at bounding box center [188, 254] width 276 height 16
click at [805, 46] on button "SAVE" at bounding box center [808, 47] width 61 height 16
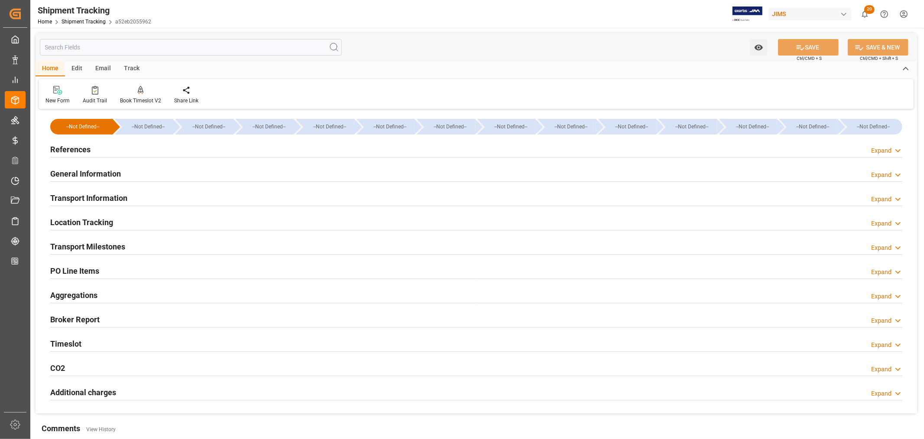
click at [80, 250] on h2 "Transport Milestones" at bounding box center [87, 246] width 75 height 12
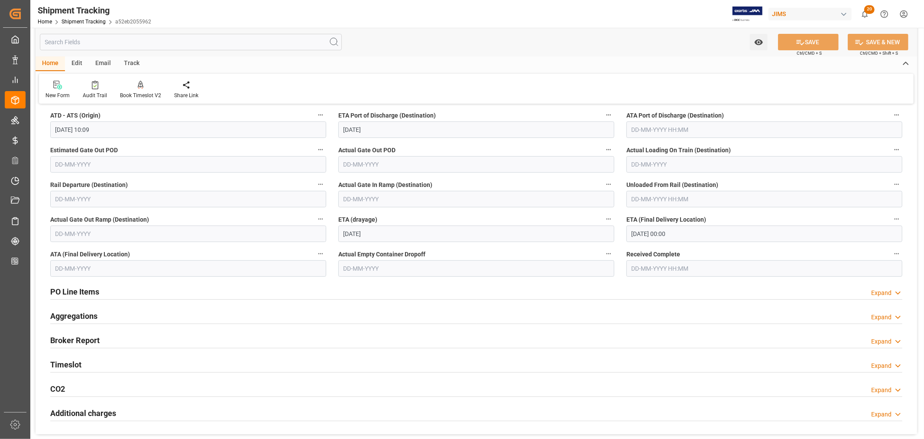
scroll to position [240, 0]
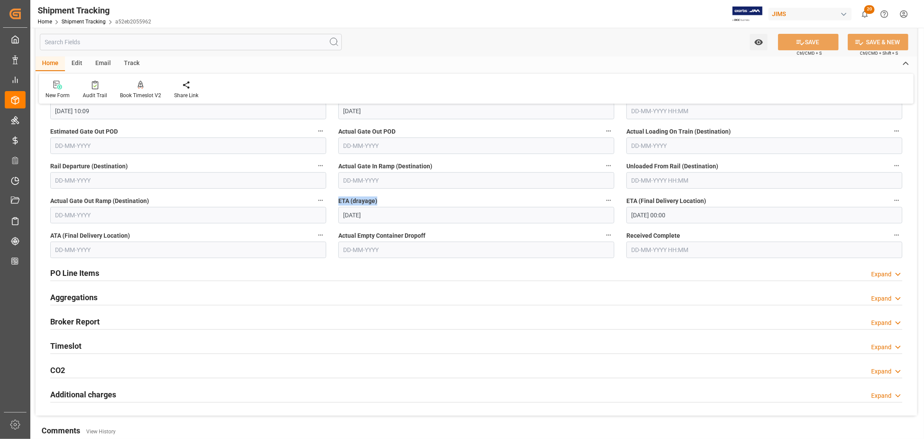
drag, startPoint x: 385, startPoint y: 201, endPoint x: 338, endPoint y: 201, distance: 46.8
click at [338, 201] on label "ETA (drayage)" at bounding box center [476, 201] width 276 height 12
copy span "ETA (drayage)"
click at [93, 91] on div "Audit Trail" at bounding box center [95, 95] width 24 height 8
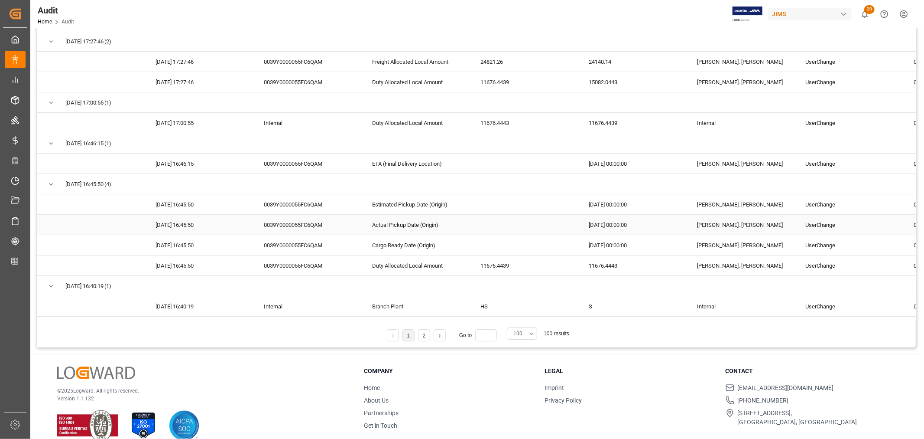
scroll to position [144, 0]
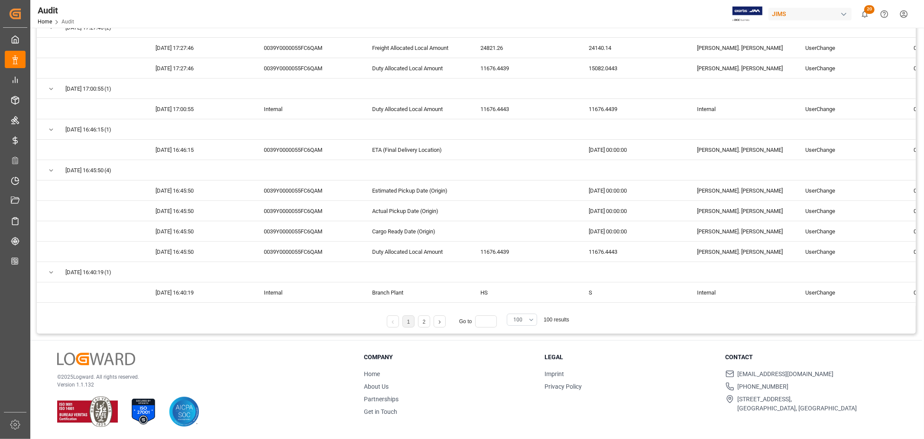
click at [533, 321] on button "100" at bounding box center [522, 319] width 30 height 12
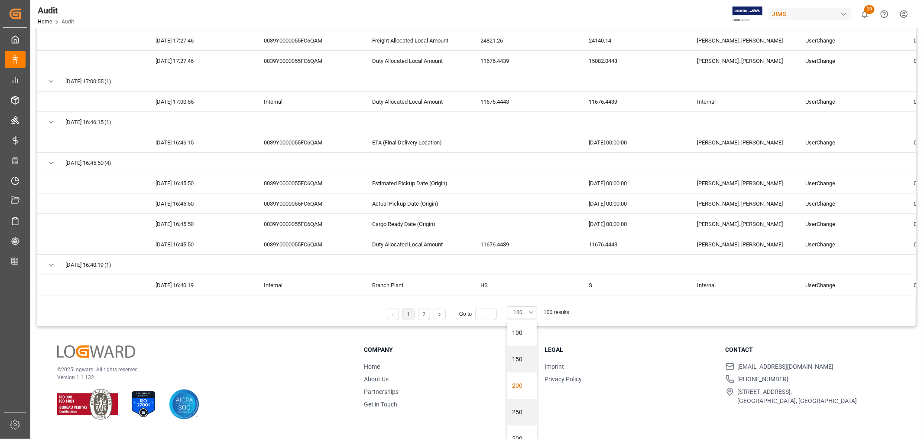
scroll to position [20, 0]
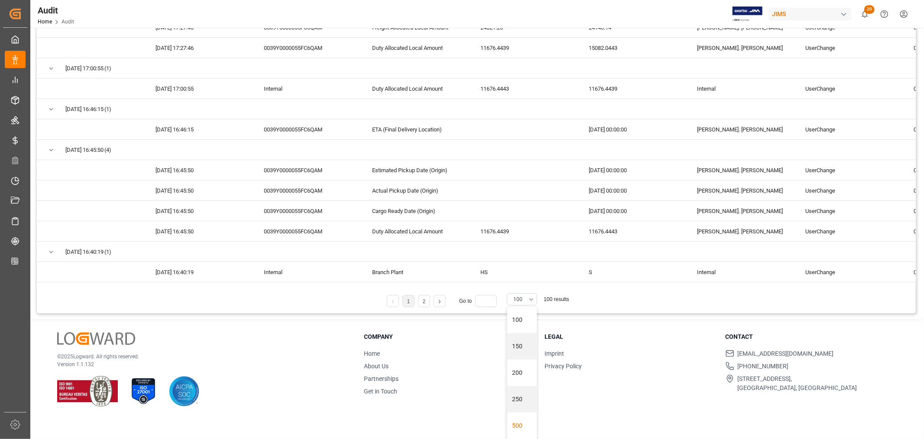
drag, startPoint x: 511, startPoint y: 424, endPoint x: 470, endPoint y: 406, distance: 45.1
click at [511, 423] on div "500" at bounding box center [521, 425] width 29 height 26
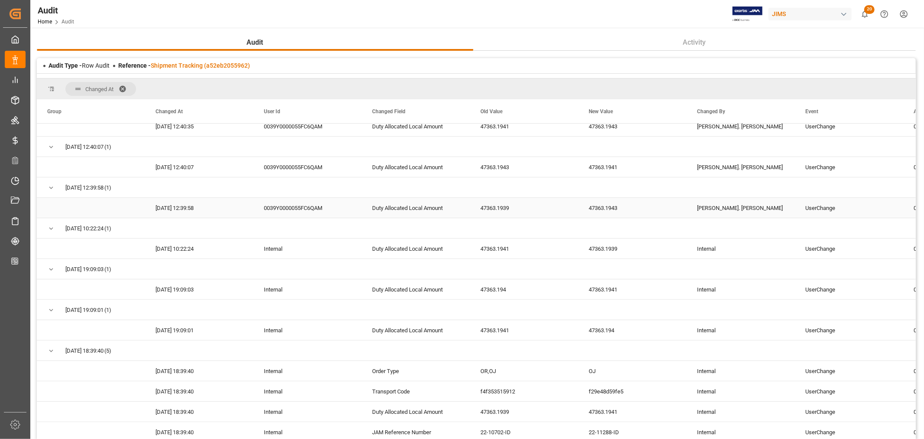
scroll to position [337, 0]
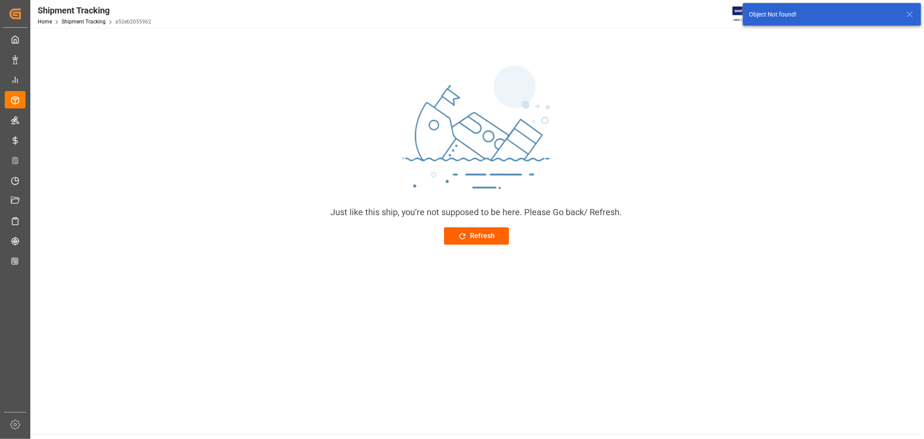
click at [476, 235] on div "Refresh" at bounding box center [476, 236] width 37 height 10
click at [489, 233] on div "Refresh" at bounding box center [476, 236] width 37 height 10
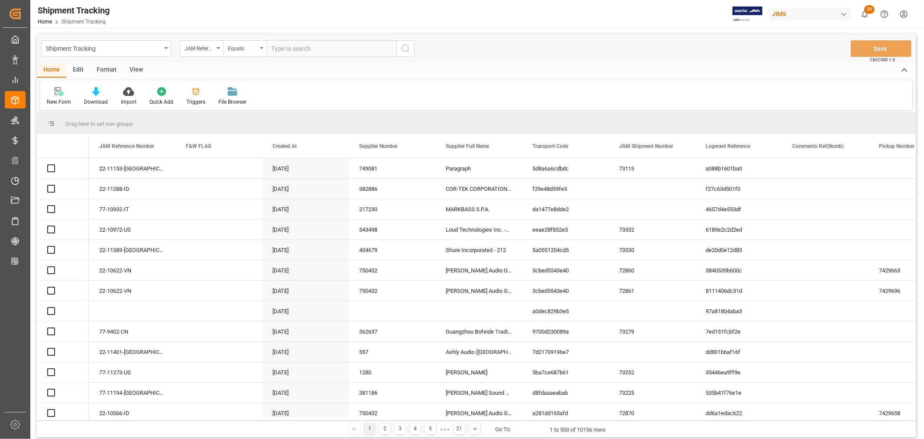
click at [314, 49] on input "text" at bounding box center [331, 48] width 130 height 16
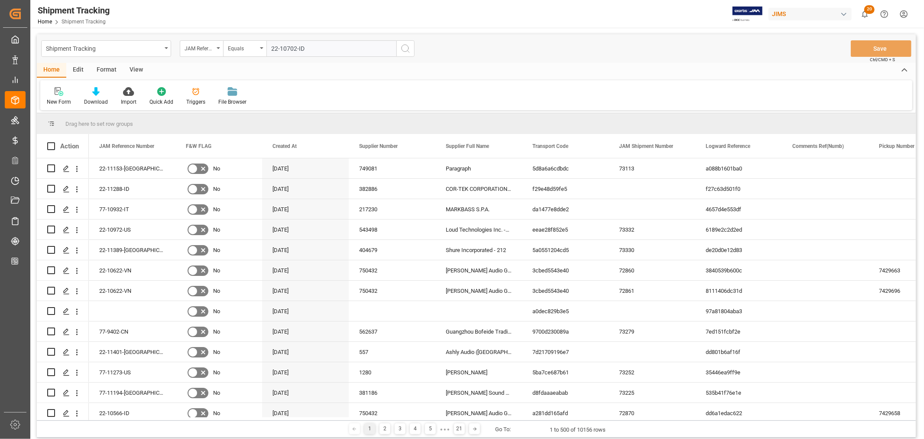
type input "22-10702-ID"
click at [404, 46] on icon "search button" at bounding box center [405, 48] width 10 height 10
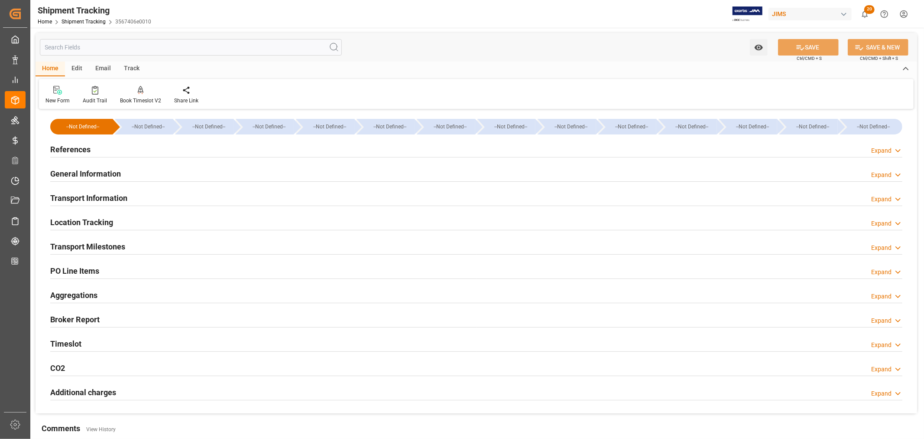
click at [62, 150] on h2 "References" at bounding box center [70, 149] width 40 height 12
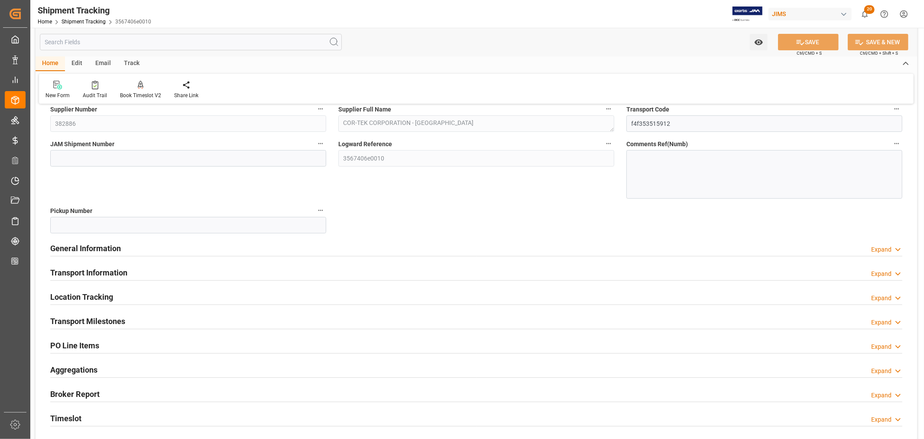
scroll to position [192, 0]
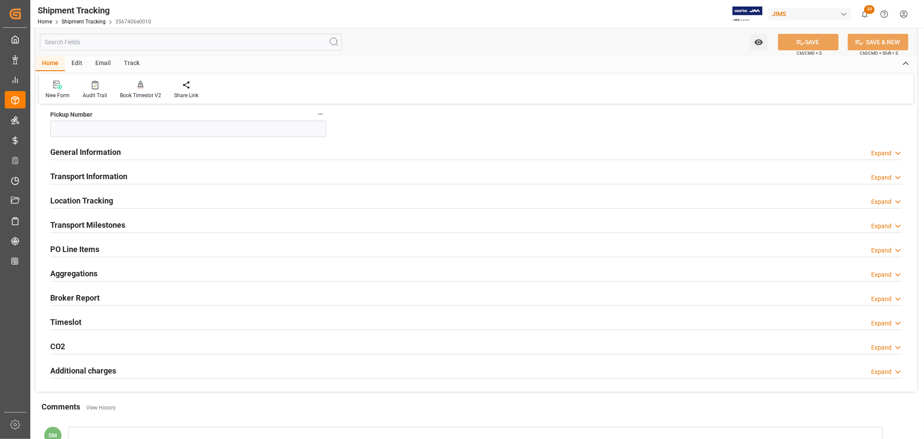
click at [98, 148] on h2 "General Information" at bounding box center [85, 152] width 71 height 12
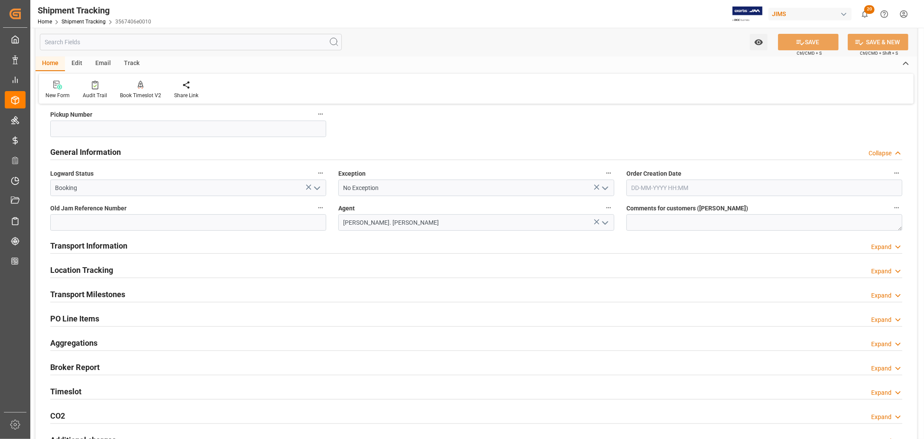
click at [98, 148] on h2 "General Information" at bounding box center [85, 152] width 71 height 12
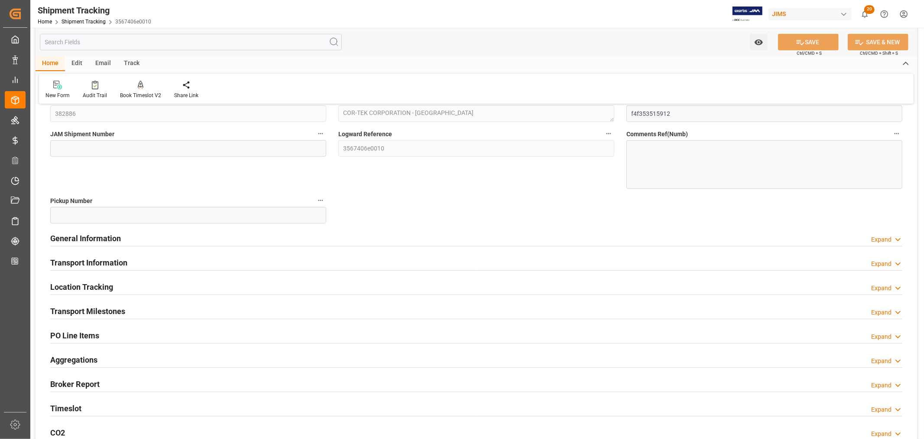
scroll to position [0, 0]
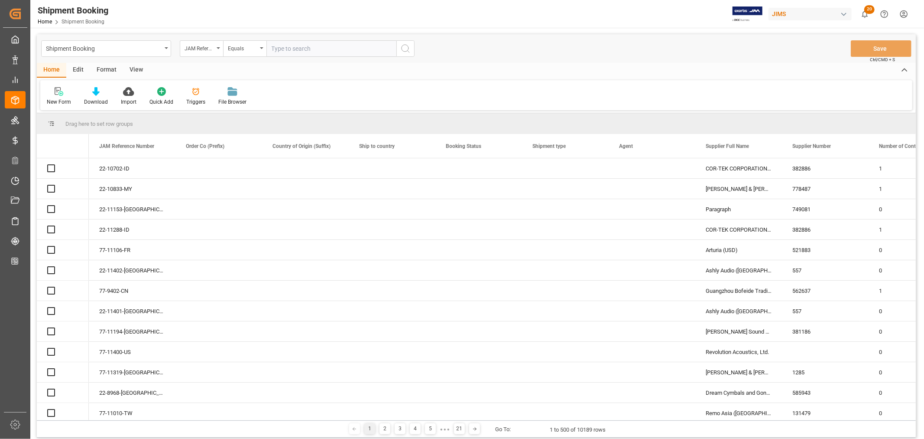
click at [311, 49] on input "text" at bounding box center [331, 48] width 130 height 16
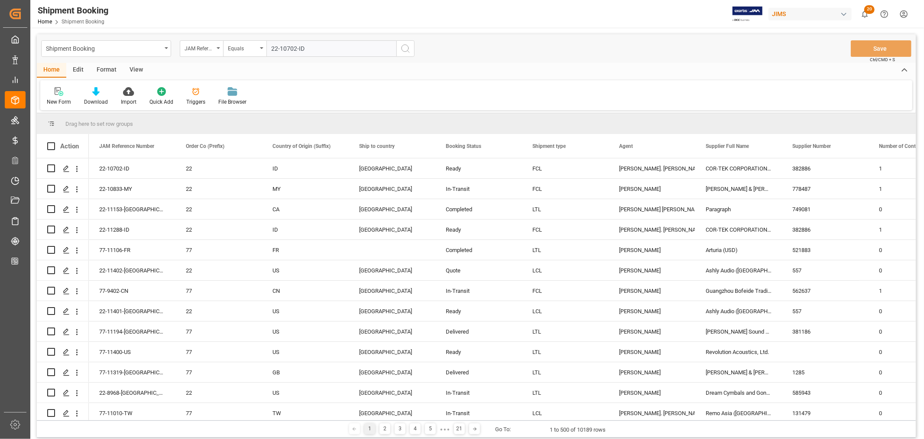
type input "22-10702-ID"
click at [407, 48] on icon "search button" at bounding box center [405, 48] width 10 height 10
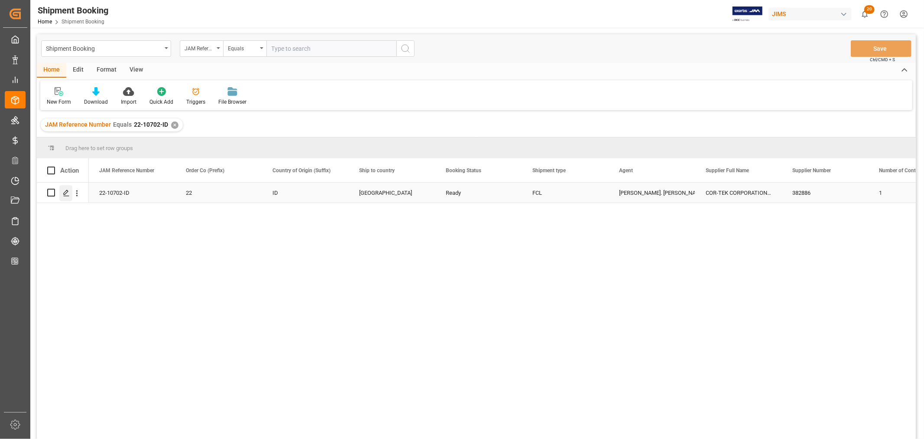
click at [65, 193] on polygon "Press SPACE to select this row." at bounding box center [66, 192] width 4 height 4
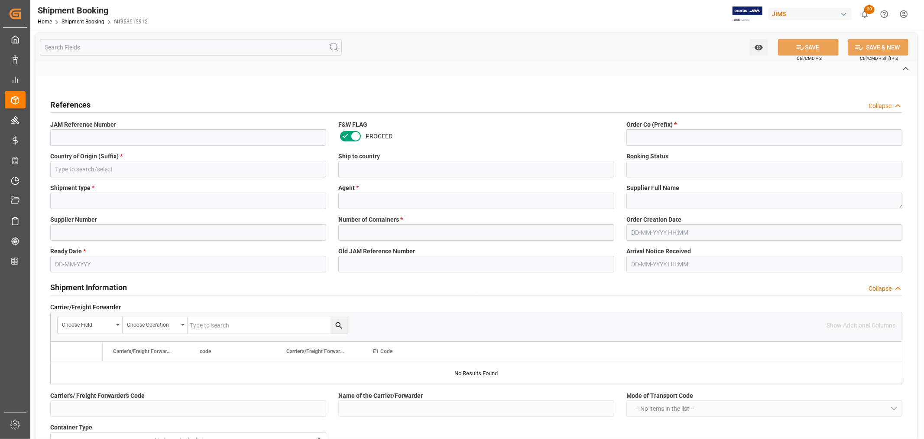
type input "H"
type input "EVERGREEN"
type input "FOB [GEOGRAPHIC_DATA] ID"
type input "AS"
type input "HS"
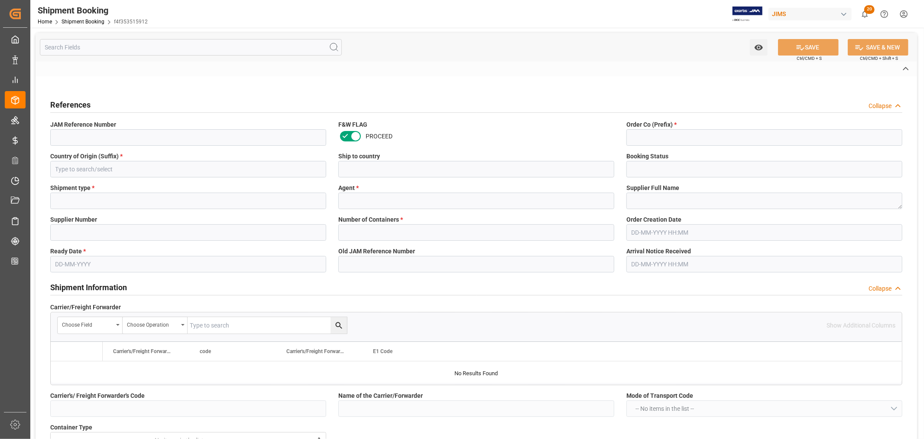
type input "AS-SA"
type input "081500229349"
type input "EGLV081500229349"
type input "081500229349"
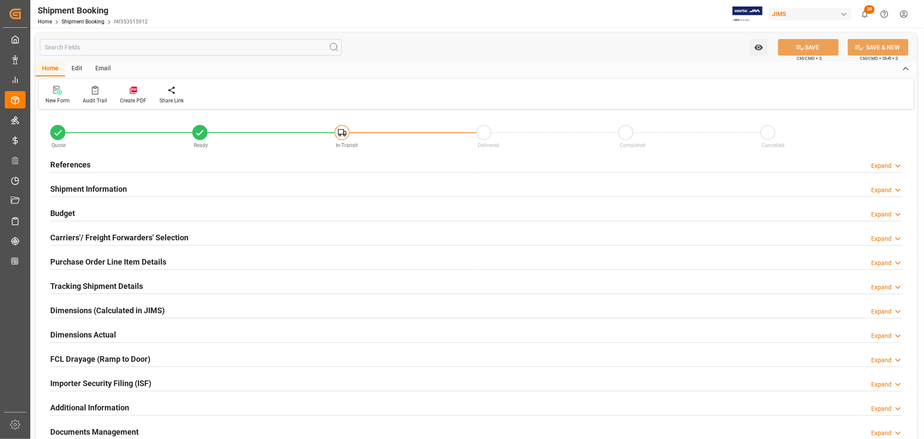
type input "15"
click at [94, 189] on h2 "Shipment Information" at bounding box center [88, 189] width 77 height 12
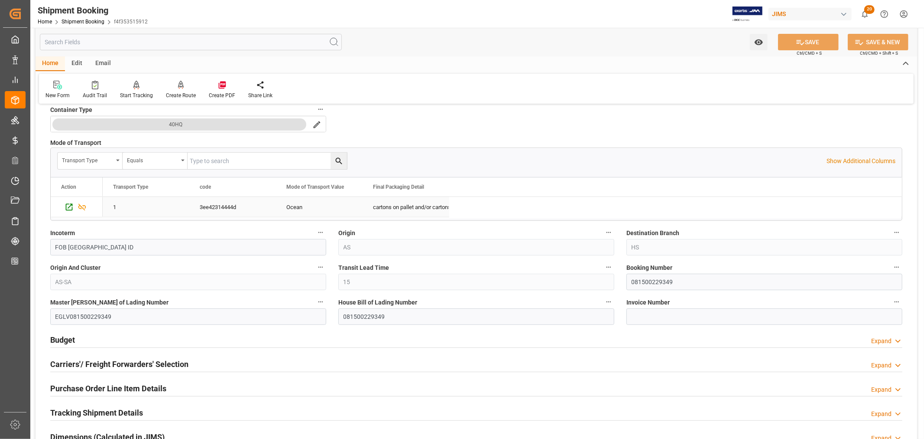
scroll to position [240, 0]
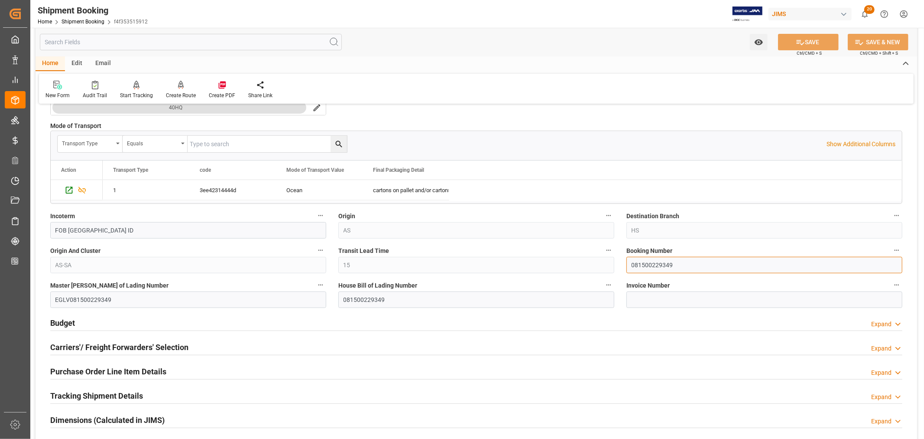
click at [649, 264] on input "081500229349" at bounding box center [765, 265] width 276 height 16
click at [650, 266] on input "081500229349" at bounding box center [765, 265] width 276 height 16
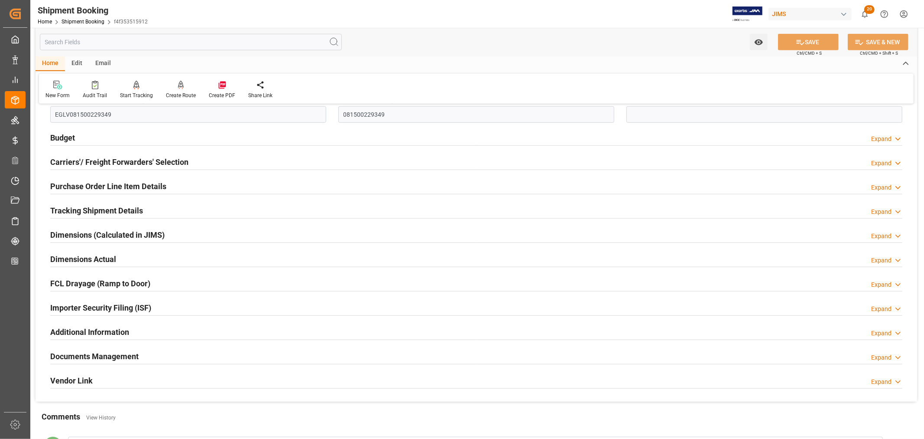
scroll to position [481, 0]
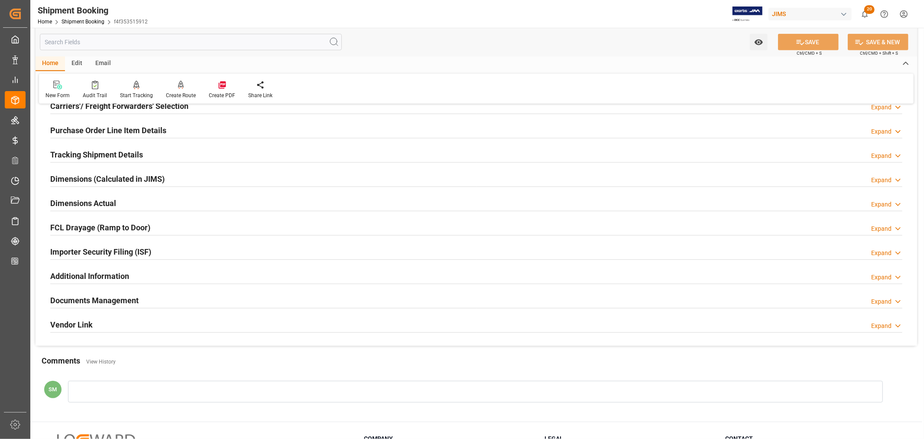
click at [85, 155] on h2 "Tracking Shipment Details" at bounding box center [96, 155] width 93 height 12
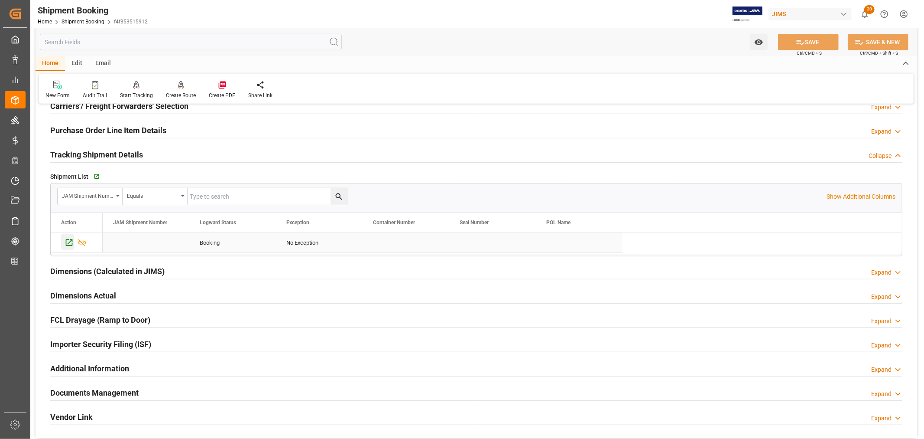
click at [70, 241] on icon "Press SPACE to select this row." at bounding box center [69, 242] width 9 height 9
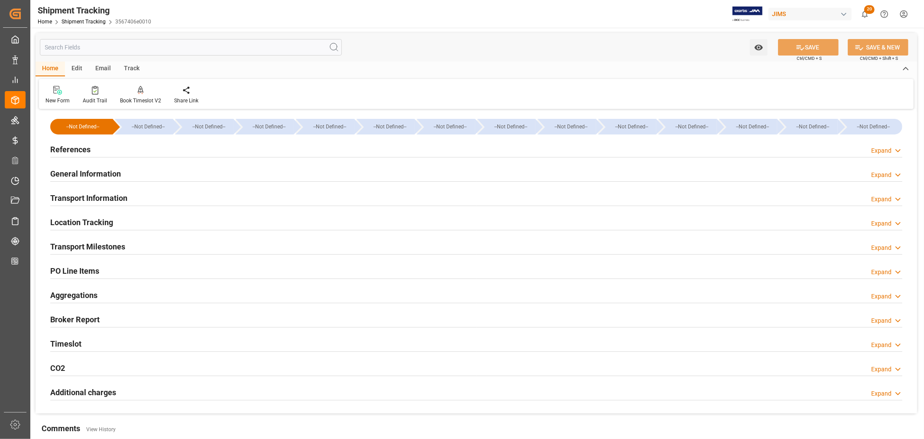
click at [103, 198] on h2 "Transport Information" at bounding box center [88, 198] width 77 height 12
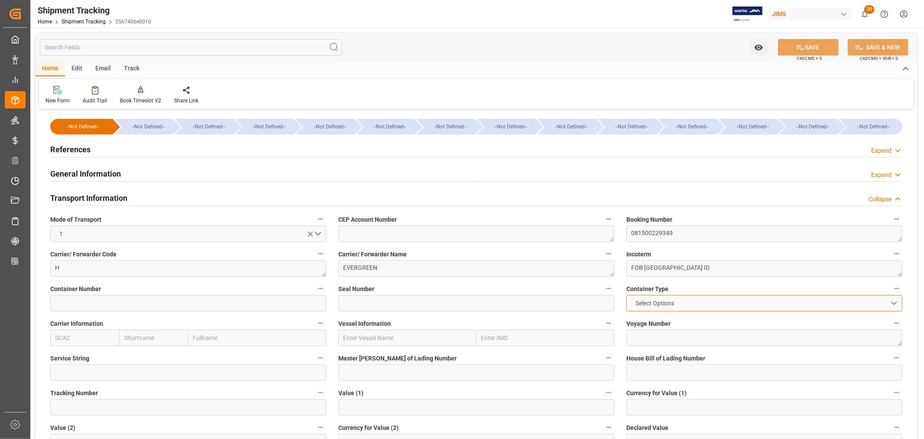
click at [655, 301] on span "Select Options" at bounding box center [655, 303] width 47 height 9
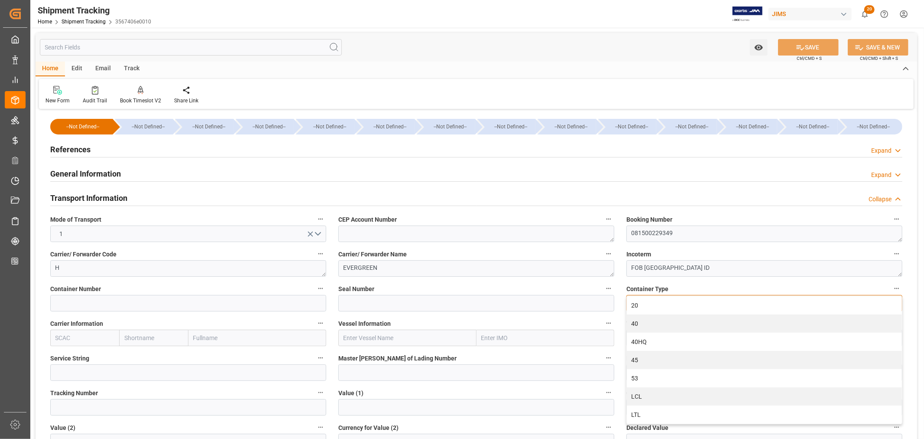
click at [643, 341] on div "40HQ" at bounding box center [764, 341] width 275 height 18
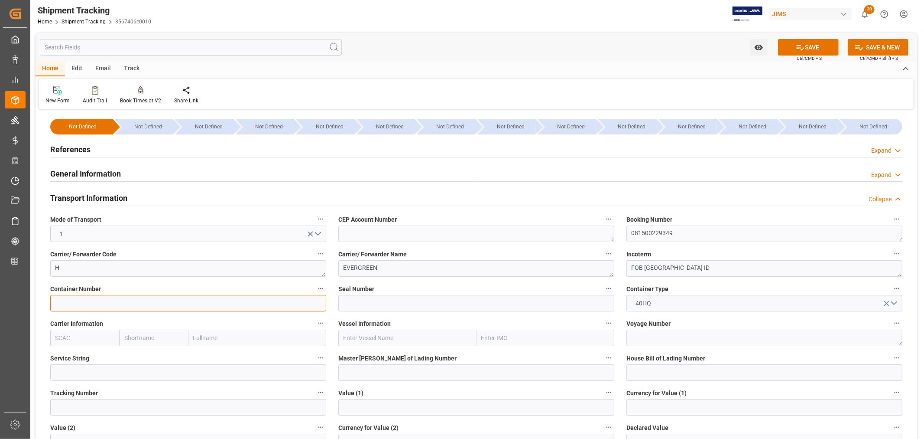
click at [80, 299] on input at bounding box center [188, 303] width 276 height 16
paste input "TCNU6525687"
type input "TCNU6525687"
click at [818, 44] on button "SAVE" at bounding box center [808, 47] width 61 height 16
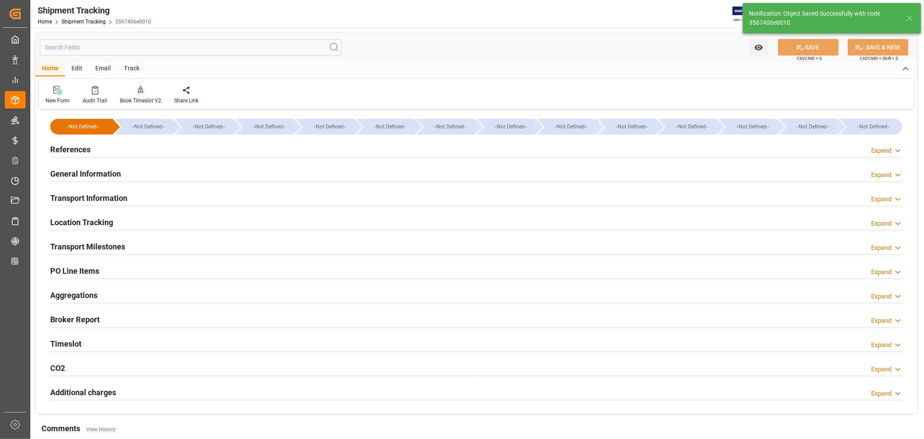
click at [63, 155] on h2 "References" at bounding box center [70, 149] width 40 height 12
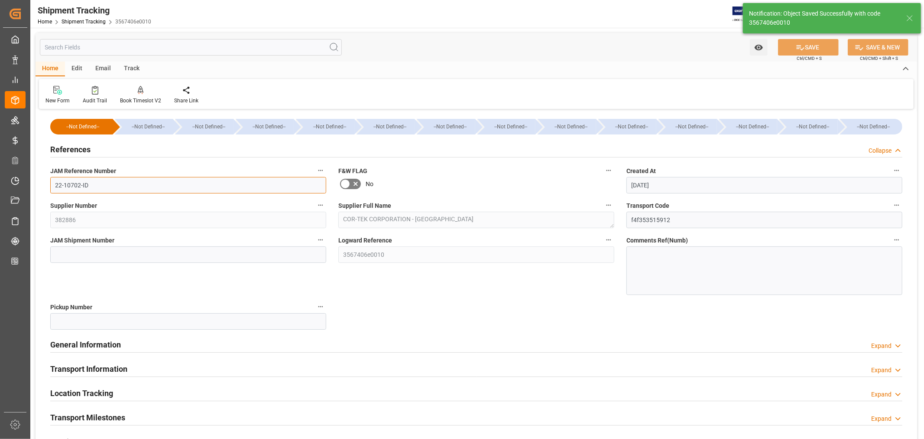
drag, startPoint x: 92, startPoint y: 187, endPoint x: 42, endPoint y: 183, distance: 50.0
click at [42, 183] on div "--Not Defined-- --Not Defined-- --Not Defined-- --Not Defined-- --Not Defined--…" at bounding box center [477, 347] width 882 height 472
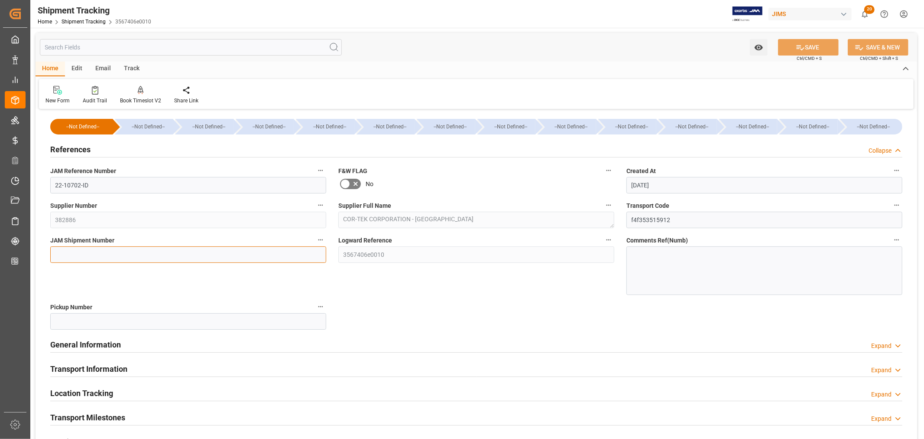
click at [94, 252] on input at bounding box center [188, 254] width 276 height 16
type input "72999"
click at [825, 49] on button "SAVE" at bounding box center [808, 47] width 61 height 16
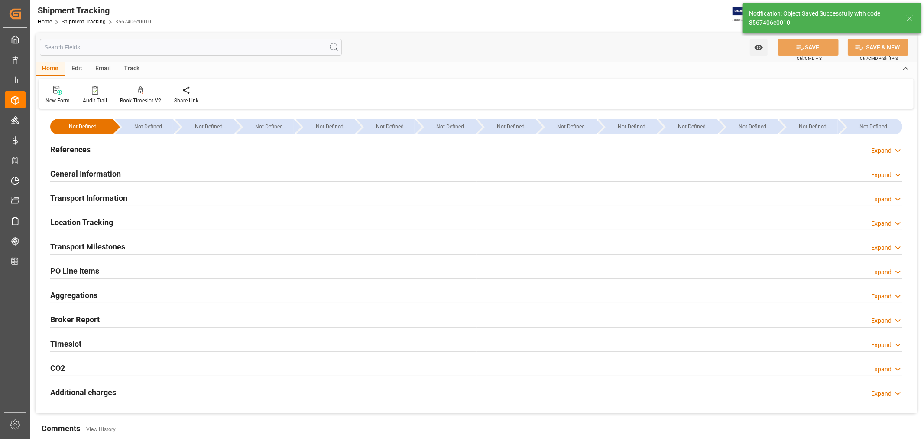
click at [97, 245] on h2 "Transport Milestones" at bounding box center [87, 246] width 75 height 12
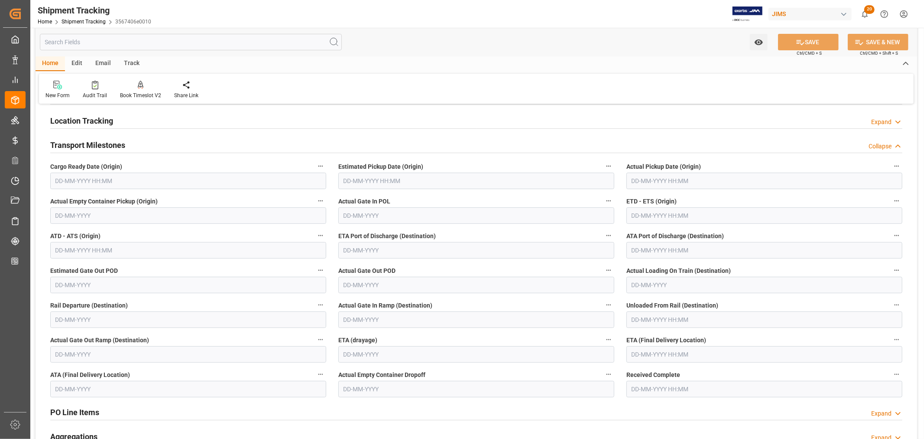
scroll to position [96, 0]
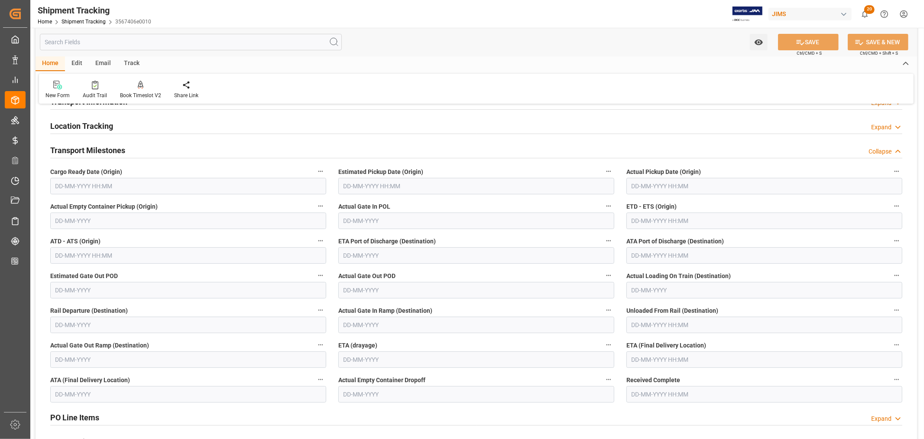
click at [67, 253] on input "text" at bounding box center [188, 255] width 276 height 16
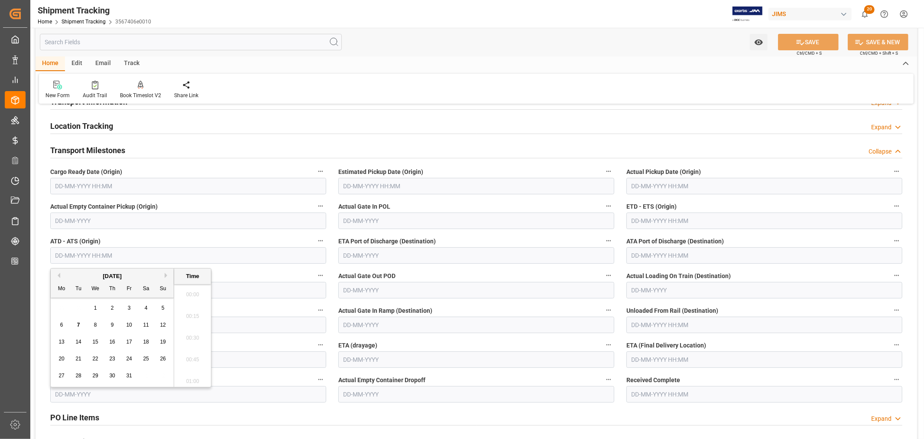
scroll to position [1064, 0]
click at [59, 276] on button "Previous Month" at bounding box center [57, 275] width 5 height 5
click at [97, 324] on span "10" at bounding box center [95, 325] width 6 height 6
type input "10-09-2025 00:00"
click at [805, 42] on button "SAVE" at bounding box center [808, 42] width 61 height 16
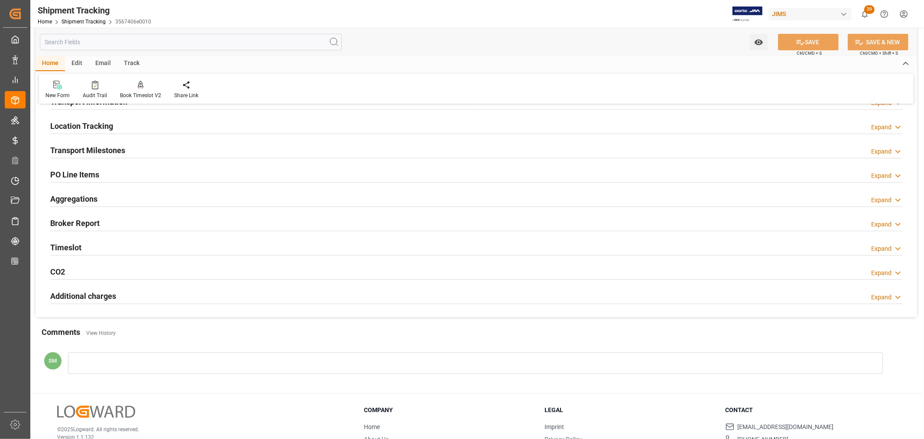
click at [94, 149] on h2 "Transport Milestones" at bounding box center [87, 150] width 75 height 12
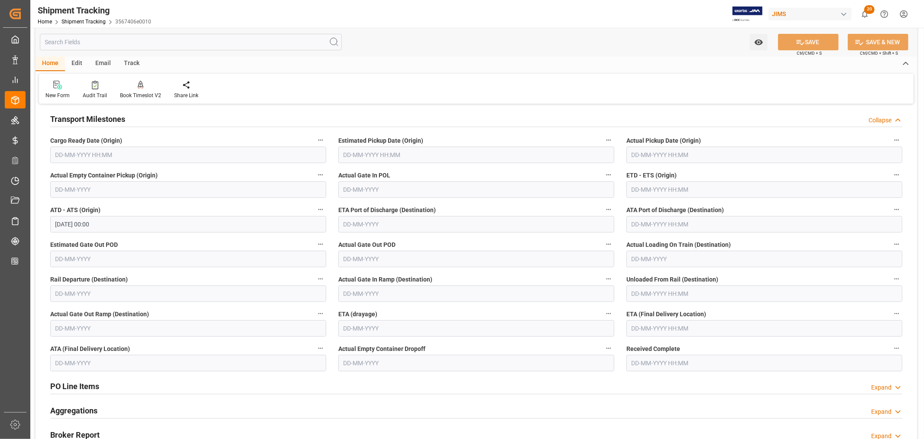
scroll to position [144, 0]
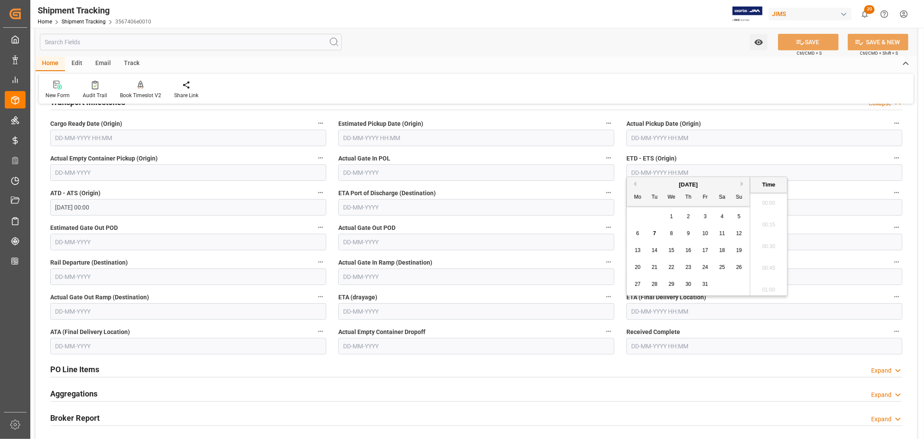
click at [642, 309] on input "text" at bounding box center [765, 311] width 276 height 16
click at [704, 266] on span "24" at bounding box center [705, 267] width 6 height 6
type input "24-10-2025 00:00"
click at [799, 44] on icon at bounding box center [800, 42] width 9 height 9
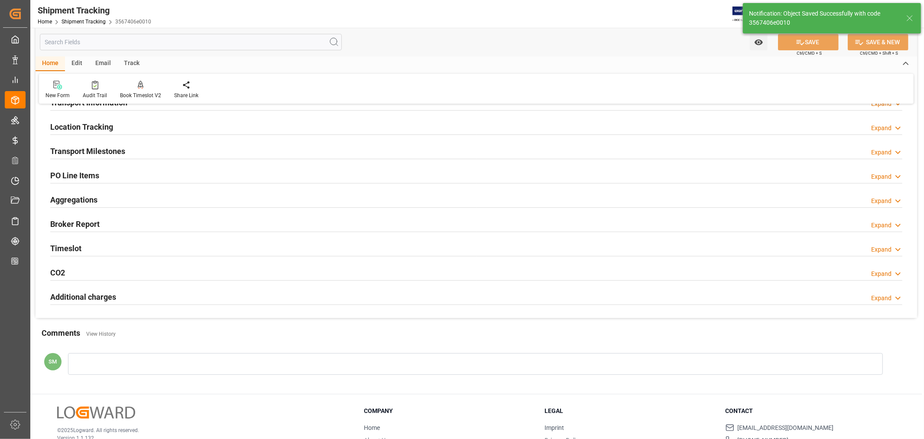
scroll to position [48, 0]
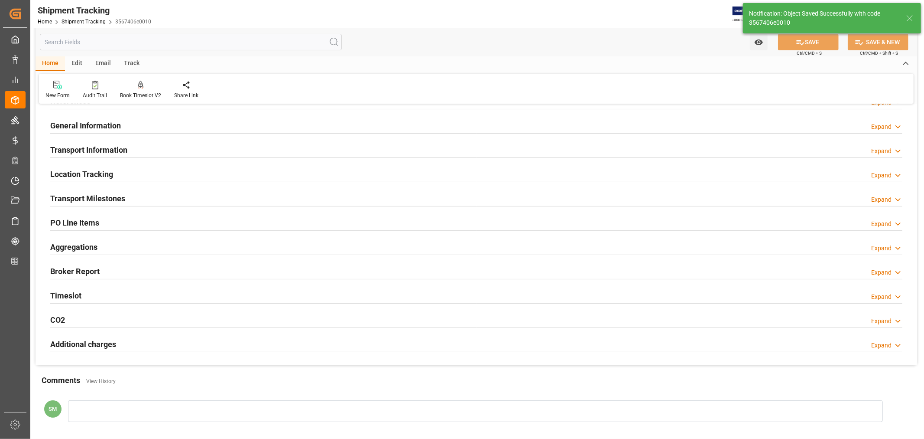
click at [93, 198] on h2 "Transport Milestones" at bounding box center [87, 198] width 75 height 12
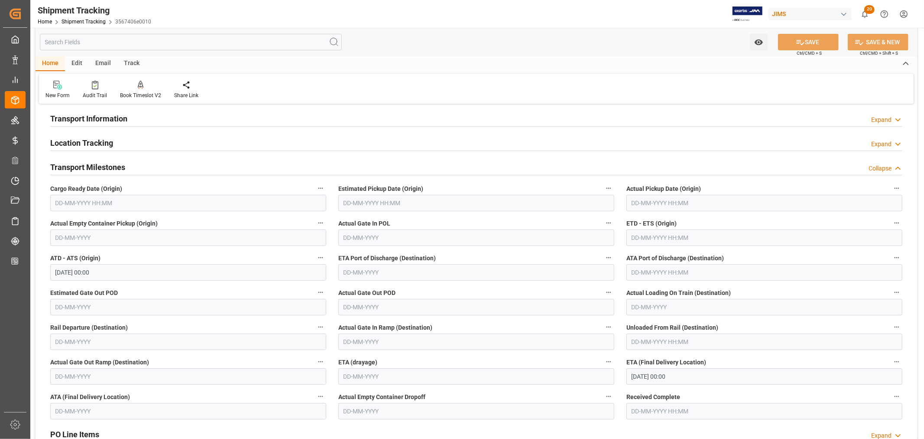
scroll to position [96, 0]
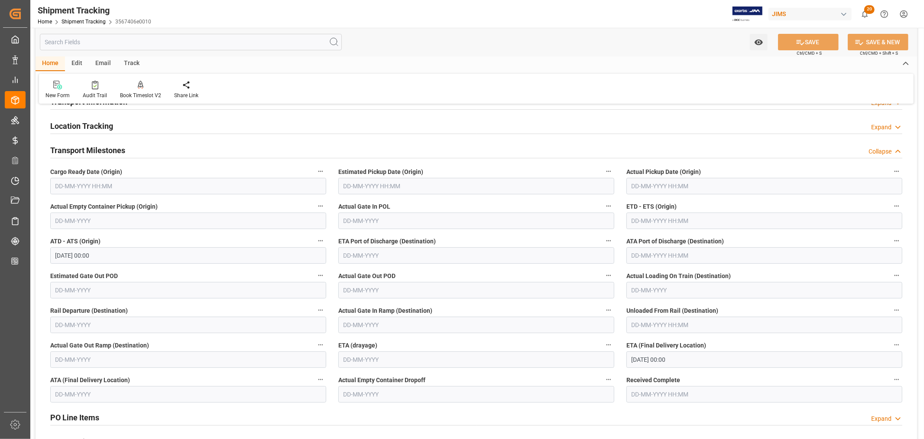
click at [77, 256] on input "10-09-2025 00:00" at bounding box center [188, 255] width 276 height 16
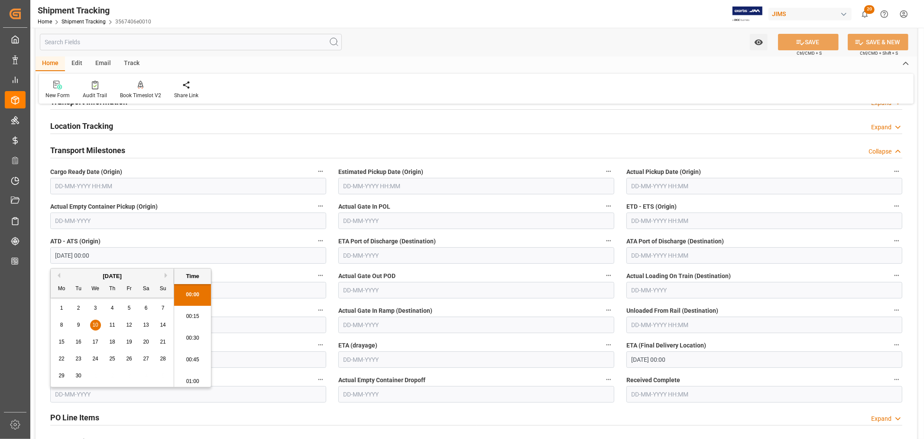
click at [725, 59] on div "Home Edit Email Track" at bounding box center [477, 63] width 882 height 15
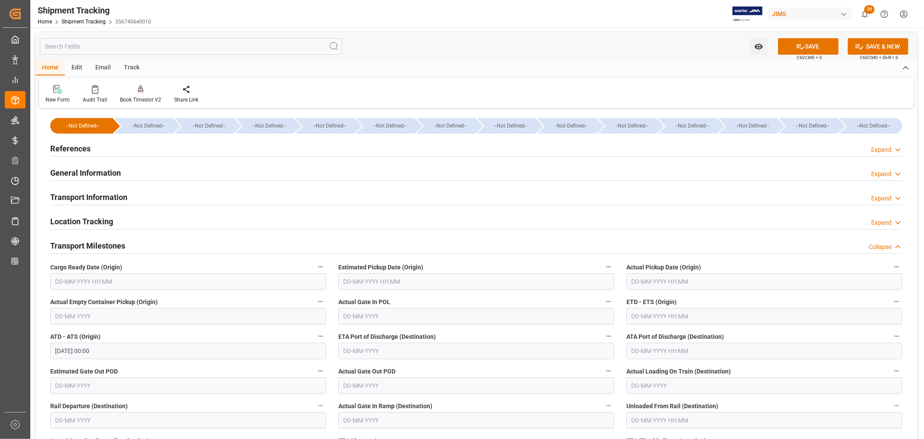
scroll to position [0, 0]
click at [85, 198] on h2 "Transport Information" at bounding box center [88, 198] width 77 height 12
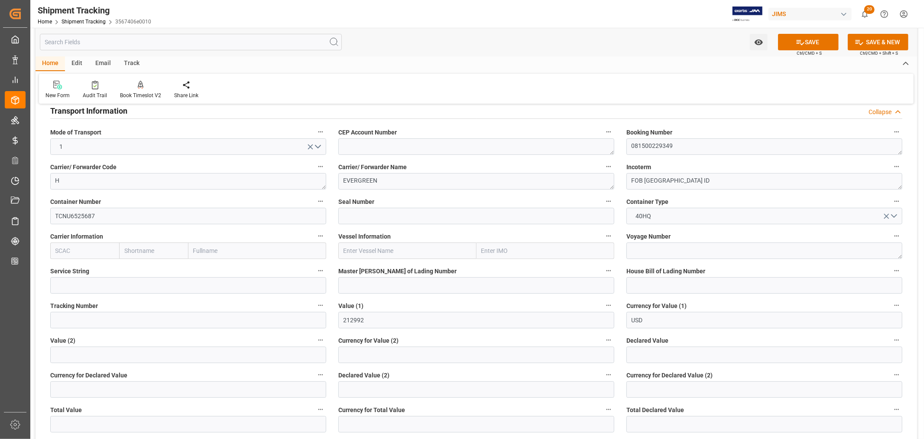
scroll to position [96, 0]
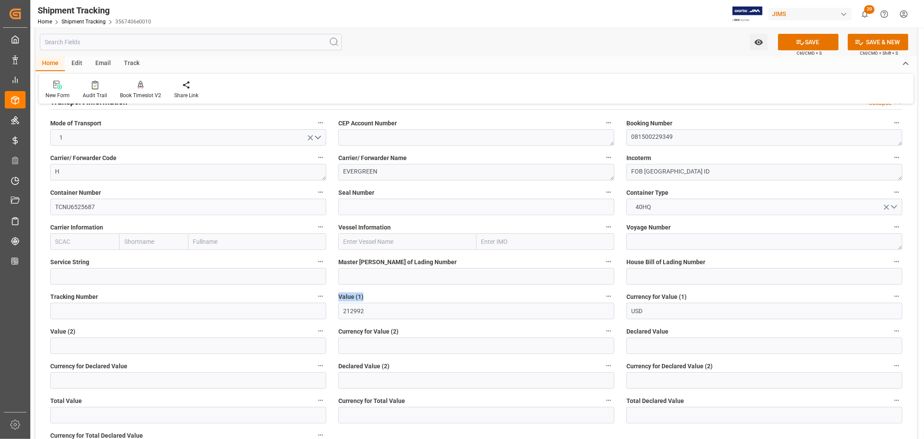
drag, startPoint x: 365, startPoint y: 297, endPoint x: 340, endPoint y: 296, distance: 25.2
click at [340, 296] on label "Value (1)" at bounding box center [476, 296] width 276 height 12
click at [376, 296] on label "Value (1)" at bounding box center [476, 296] width 276 height 12
click at [603, 296] on button "Value (1)" at bounding box center [608, 295] width 11 height 11
drag, startPoint x: 365, startPoint y: 311, endPoint x: 344, endPoint y: 311, distance: 20.8
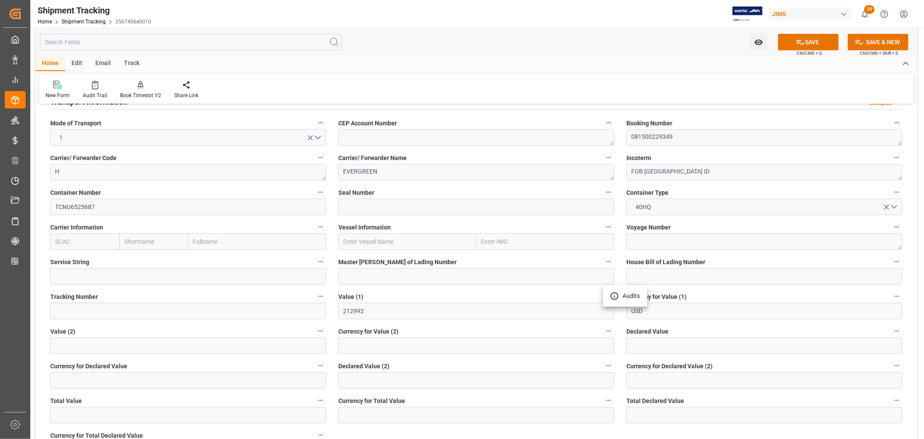
click at [344, 311] on div at bounding box center [462, 219] width 924 height 439
click at [355, 311] on input "212992" at bounding box center [476, 310] width 276 height 16
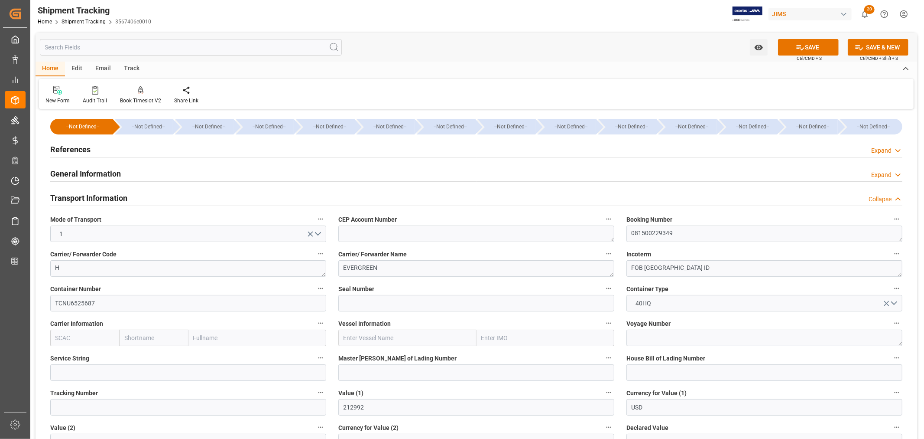
click at [60, 152] on h2 "References" at bounding box center [70, 149] width 40 height 12
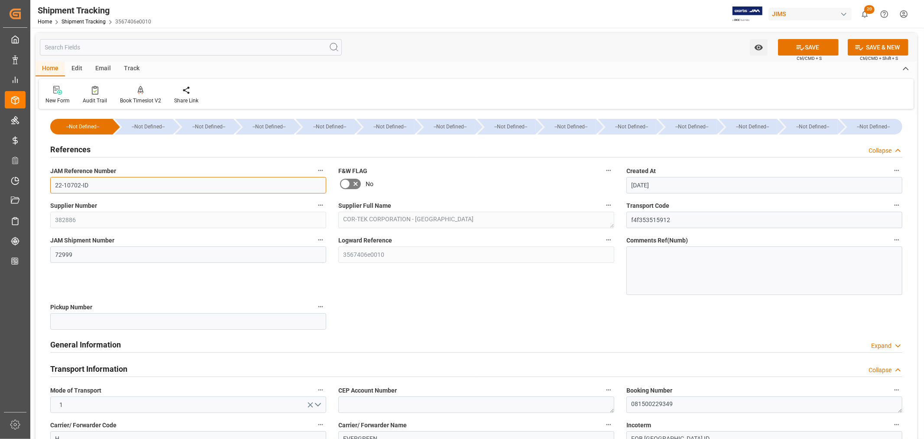
drag, startPoint x: 107, startPoint y: 187, endPoint x: 36, endPoint y: 187, distance: 70.2
